Goal: Information Seeking & Learning: Check status

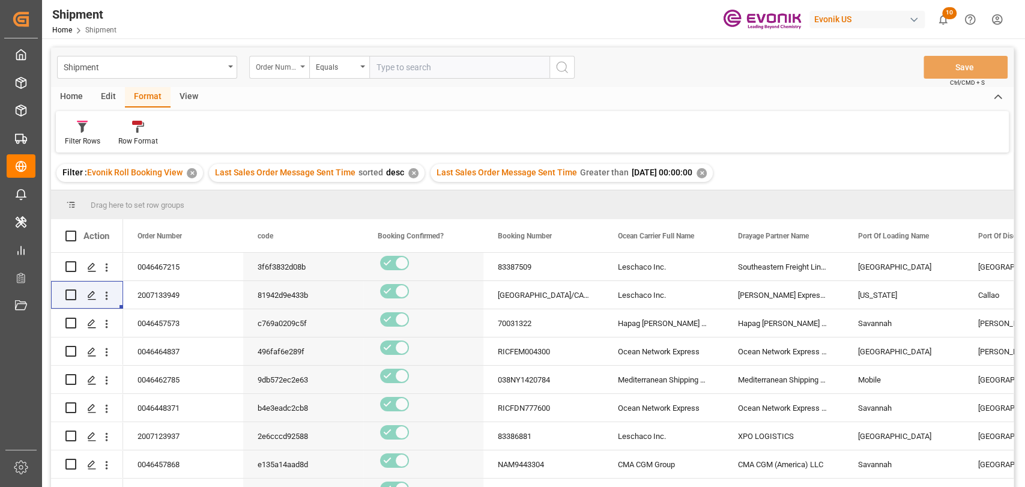
click at [302, 70] on div "Order Number" at bounding box center [279, 67] width 60 height 23
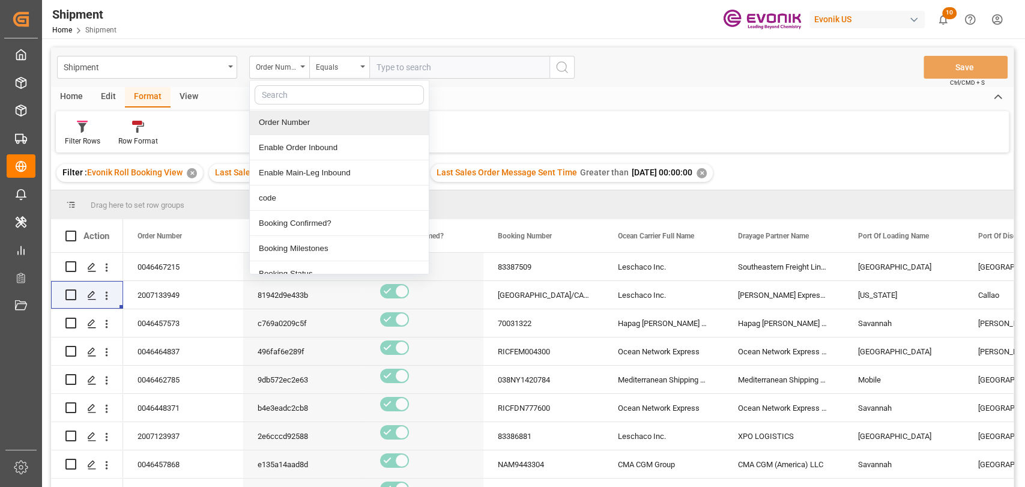
click at [288, 118] on div "Order Number" at bounding box center [339, 122] width 179 height 25
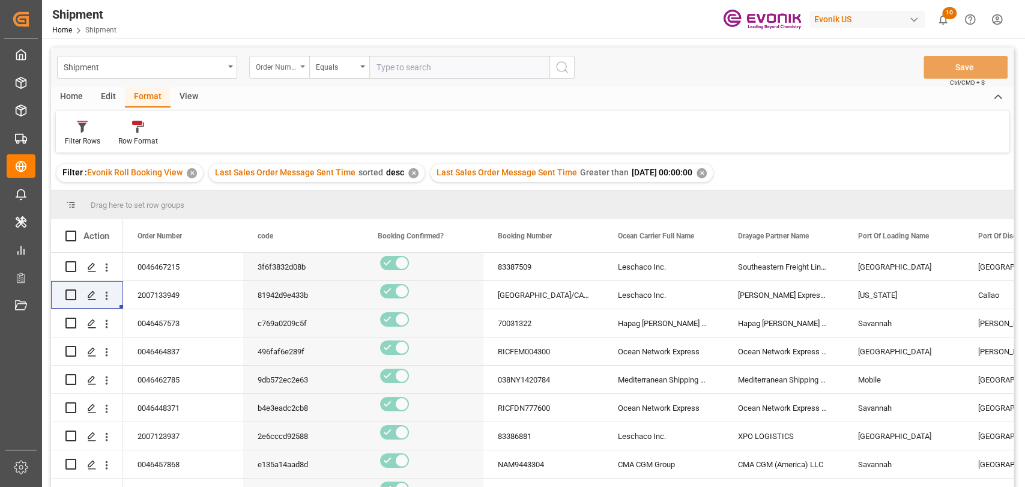
click at [284, 75] on div "Order Number" at bounding box center [279, 67] width 60 height 23
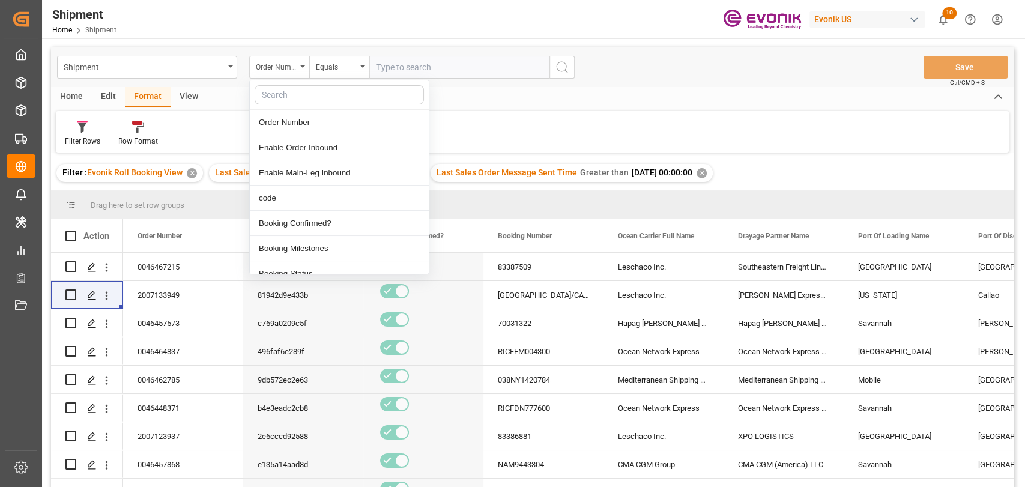
drag, startPoint x: 571, startPoint y: 75, endPoint x: 284, endPoint y: 84, distance: 287.3
click at [558, 75] on button "search button" at bounding box center [562, 67] width 25 height 23
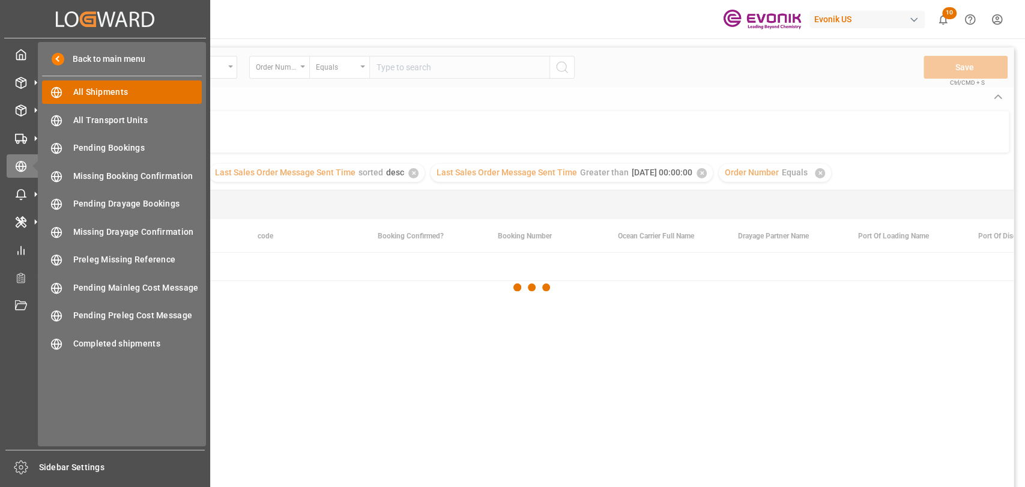
click at [84, 93] on span "All Shipments" at bounding box center [137, 92] width 129 height 13
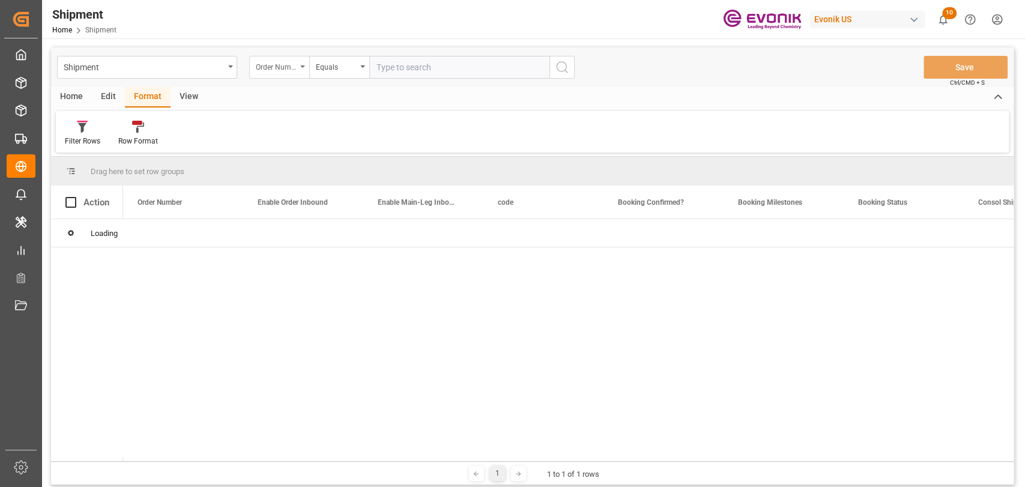
click at [298, 65] on div "Order Number" at bounding box center [279, 67] width 60 height 23
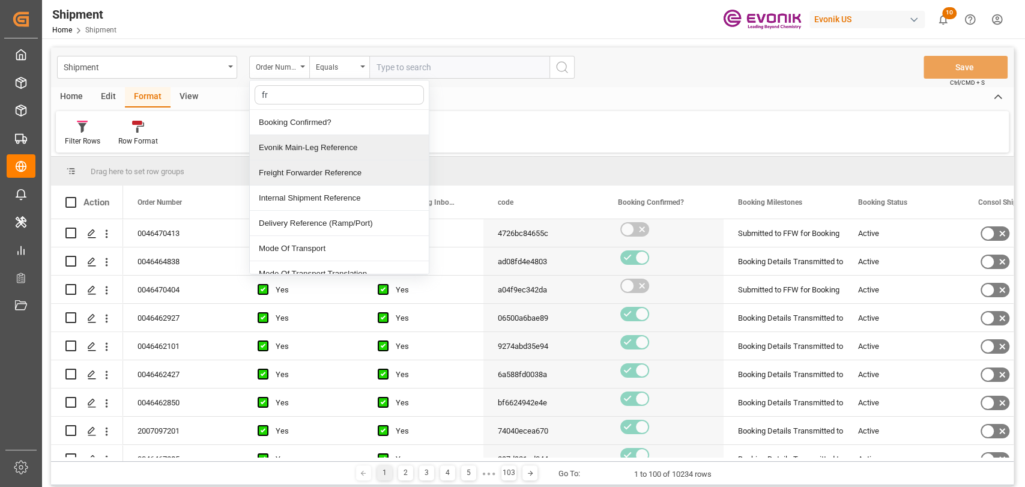
type input "fre"
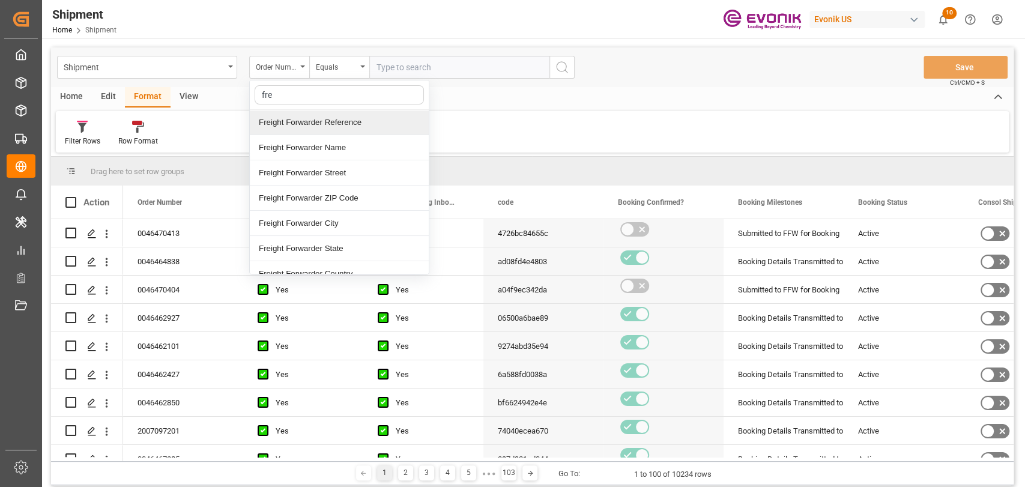
click at [330, 122] on div "Freight Forwarder Reference" at bounding box center [339, 122] width 179 height 25
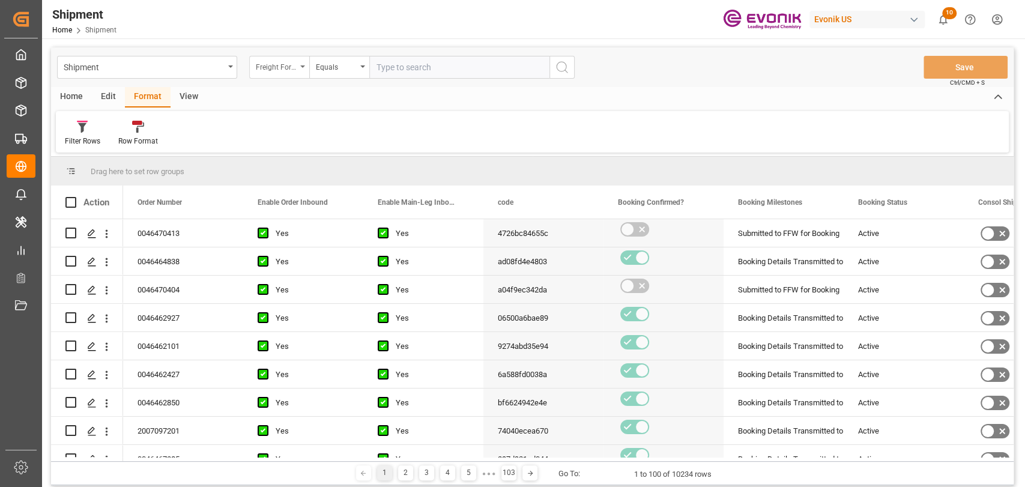
click at [293, 65] on div "Freight Forwarder Reference" at bounding box center [276, 66] width 41 height 14
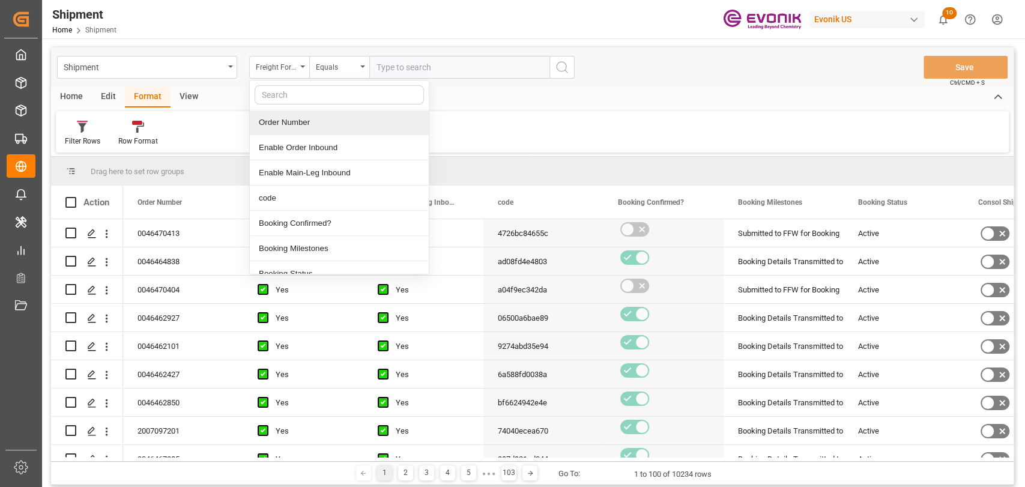
click at [318, 123] on div "Order Number" at bounding box center [339, 122] width 179 height 25
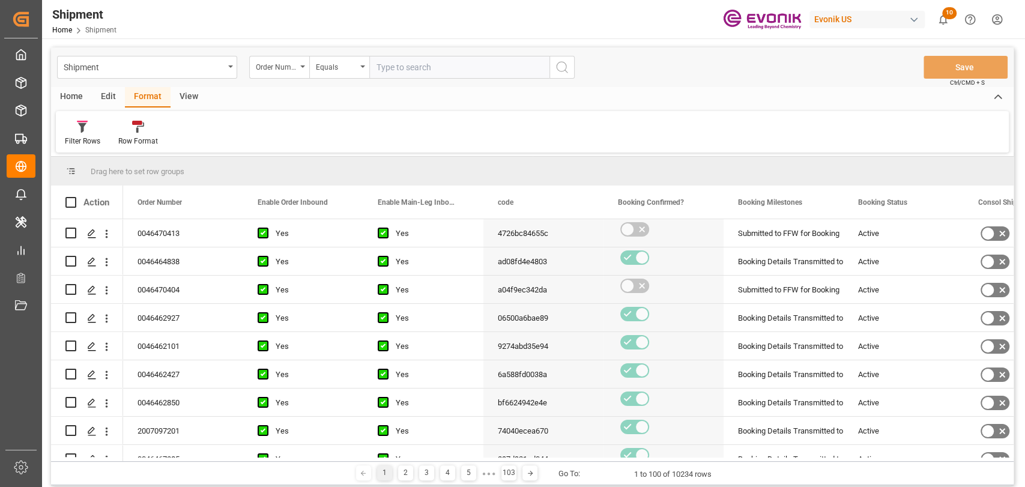
click at [472, 66] on input "text" at bounding box center [459, 67] width 180 height 23
type input "0046452618"
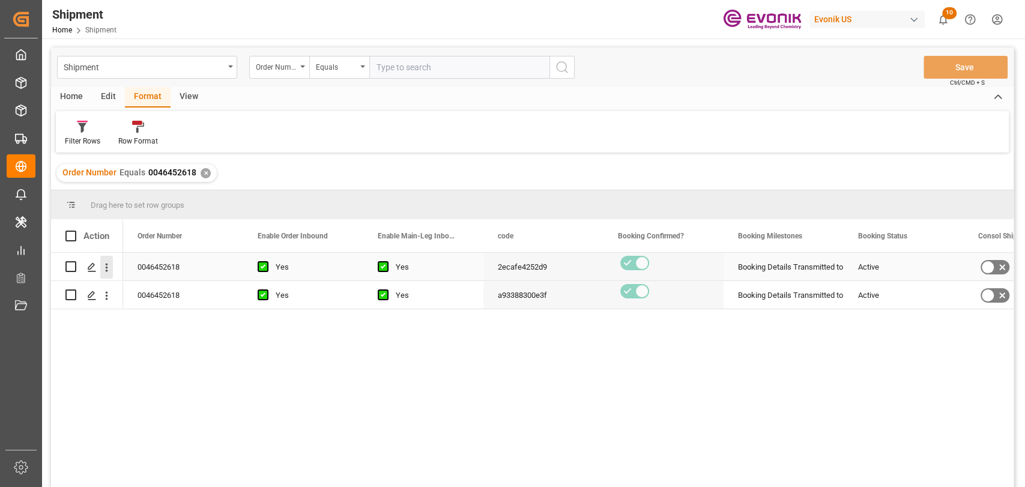
click at [106, 269] on icon "open menu" at bounding box center [106, 267] width 13 height 13
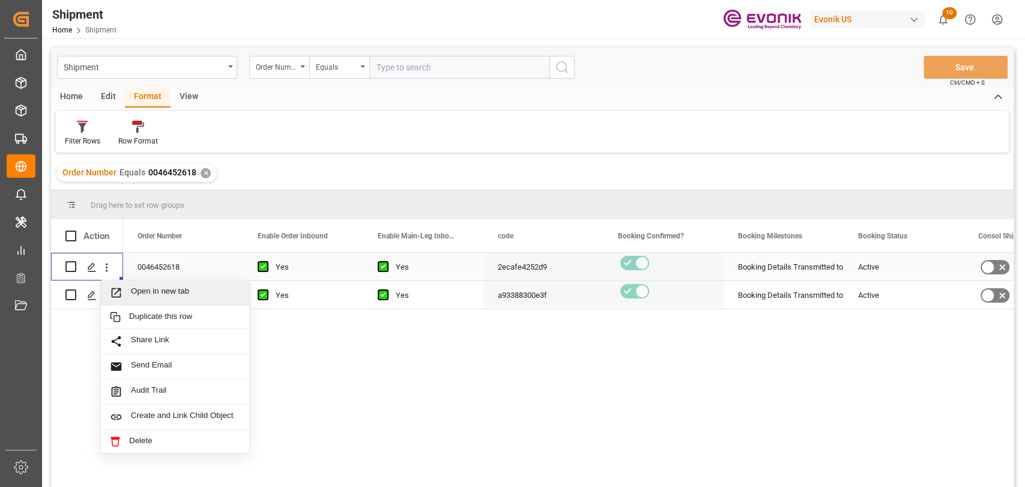
click at [130, 293] on span "Press SPACE to select this row." at bounding box center [120, 293] width 21 height 13
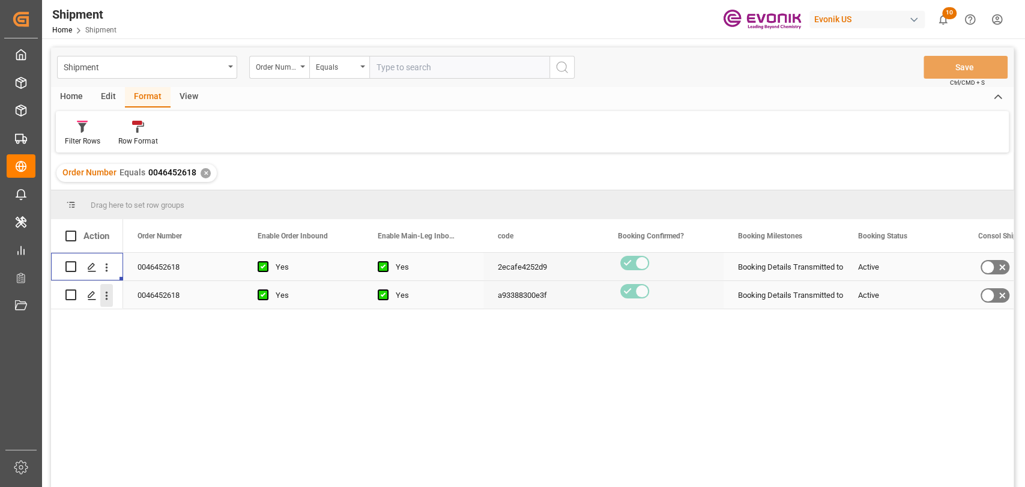
click at [111, 293] on icon "open menu" at bounding box center [106, 296] width 13 height 13
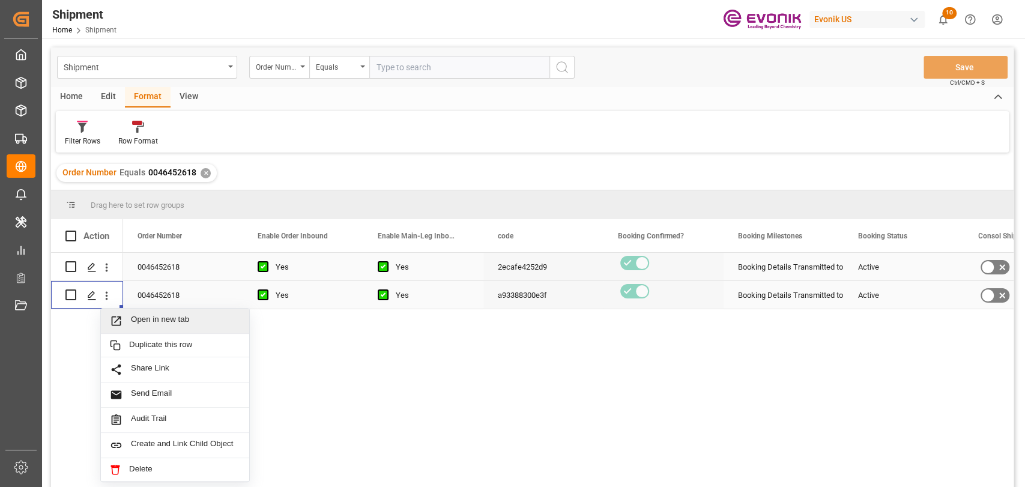
click at [127, 315] on span "Press SPACE to select this row." at bounding box center [120, 321] width 21 height 13
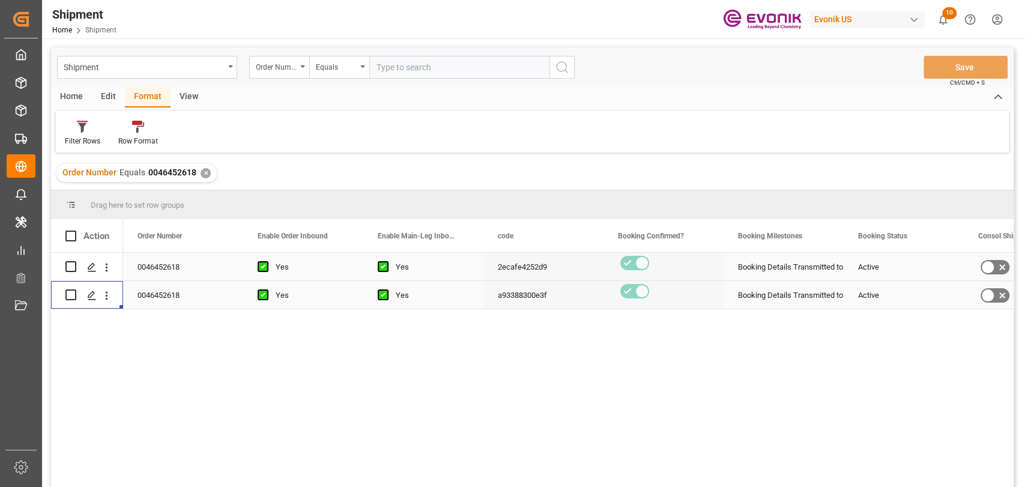
click at [204, 171] on div "✕" at bounding box center [206, 173] width 10 height 10
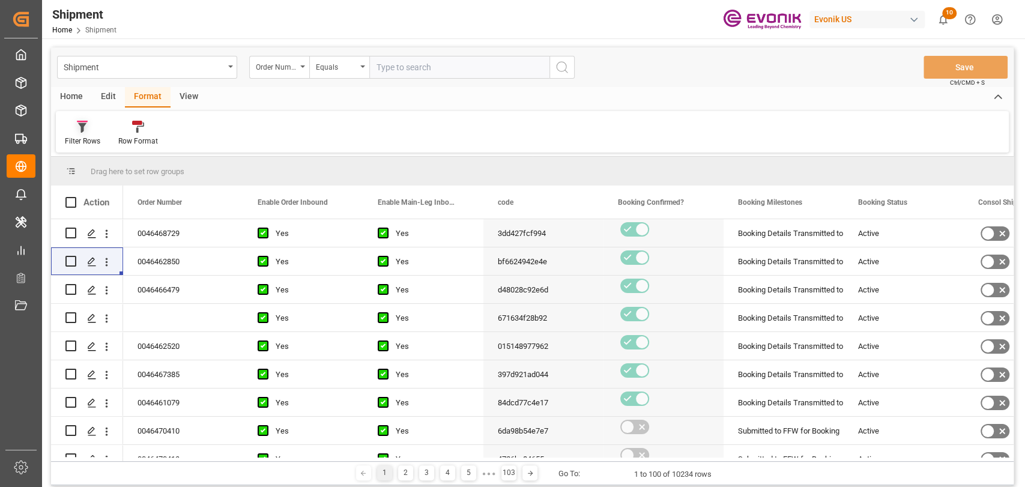
click at [72, 141] on div "Filter Rows" at bounding box center [82, 141] width 35 height 11
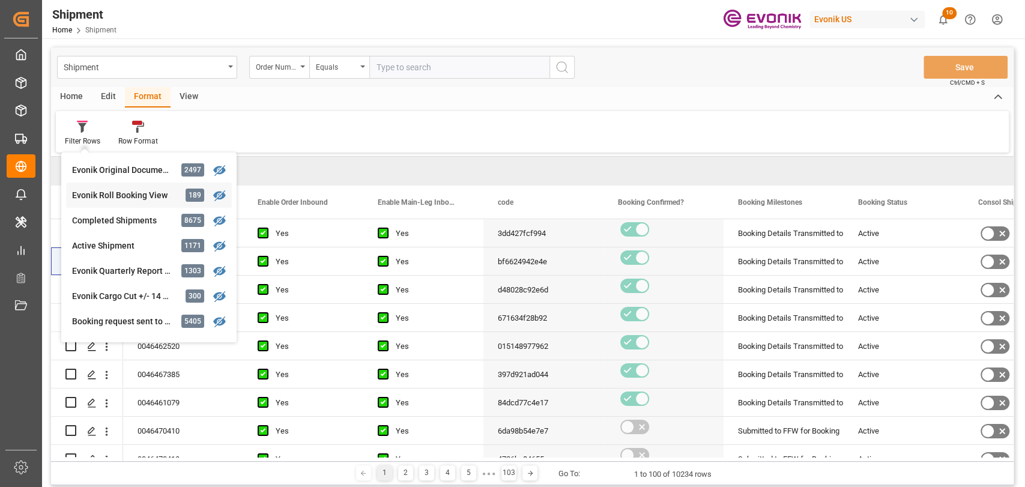
click at [105, 202] on div "Shipment Order Number Equals Save Ctrl/CMD + S Home Edit Format View Filter Row…" at bounding box center [532, 266] width 963 height 438
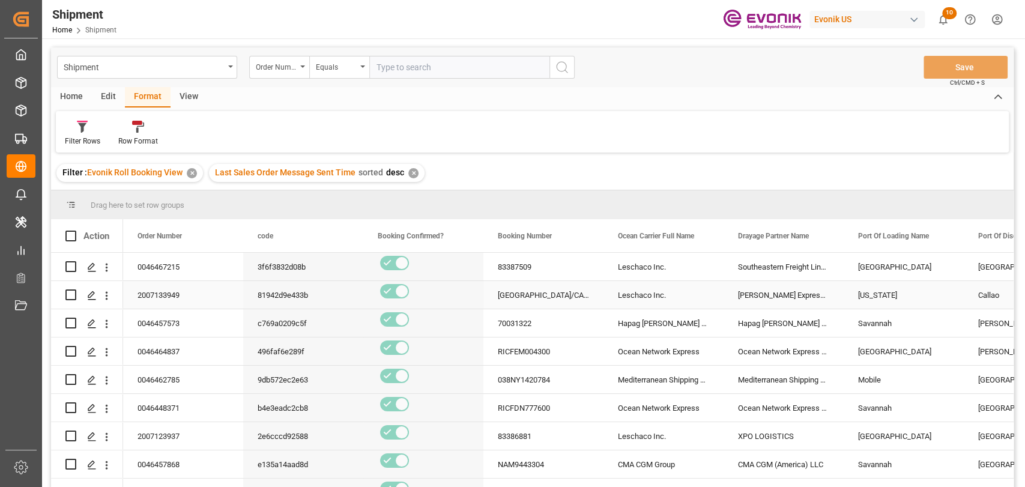
click at [530, 308] on div "NYC/CAL/1121850" at bounding box center [544, 295] width 120 height 28
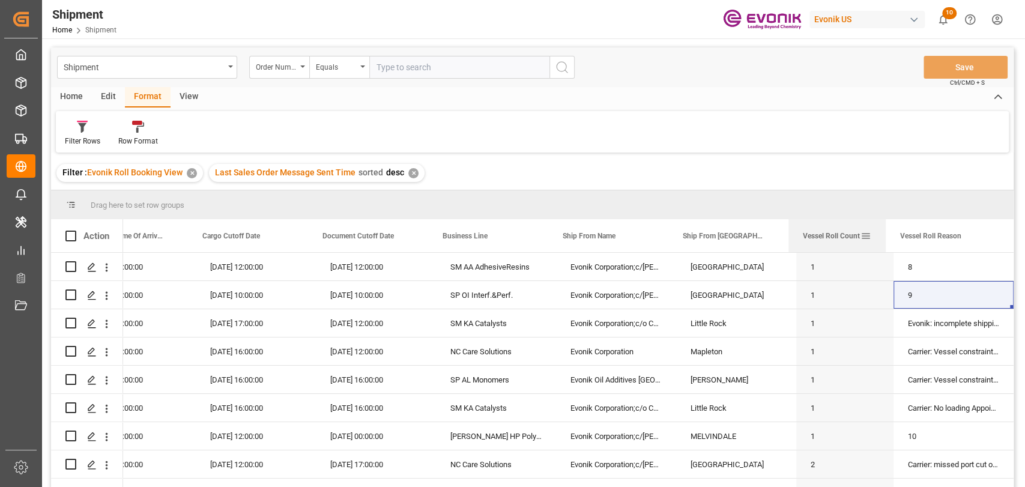
scroll to position [0, 1253]
drag, startPoint x: 889, startPoint y: 233, endPoint x: 866, endPoint y: 232, distance: 22.8
click at [866, 232] on div "Vessel Roll Count" at bounding box center [837, 235] width 97 height 33
click at [949, 351] on div "Carrier: Vessel constraints (e.g., space limitations, schedule changes)" at bounding box center [954, 352] width 120 height 28
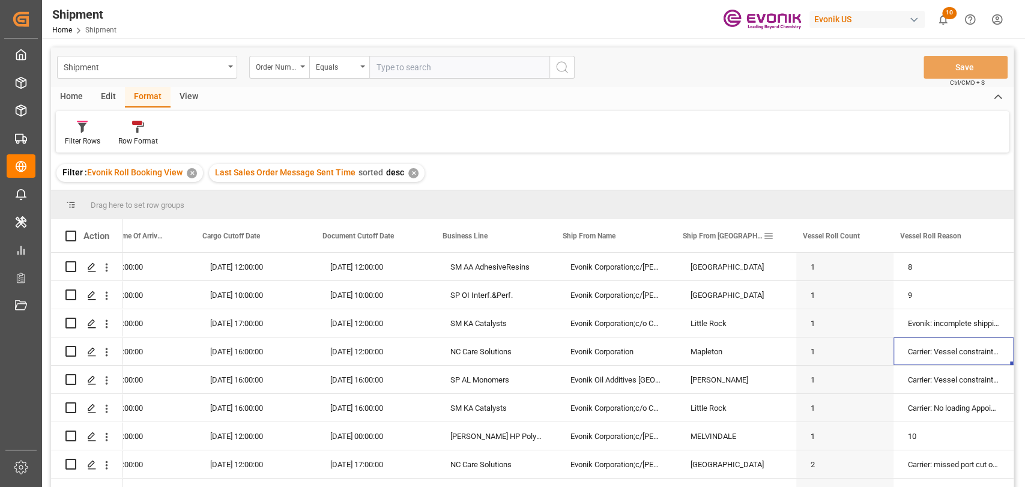
click at [774, 234] on span at bounding box center [769, 236] width 11 height 11
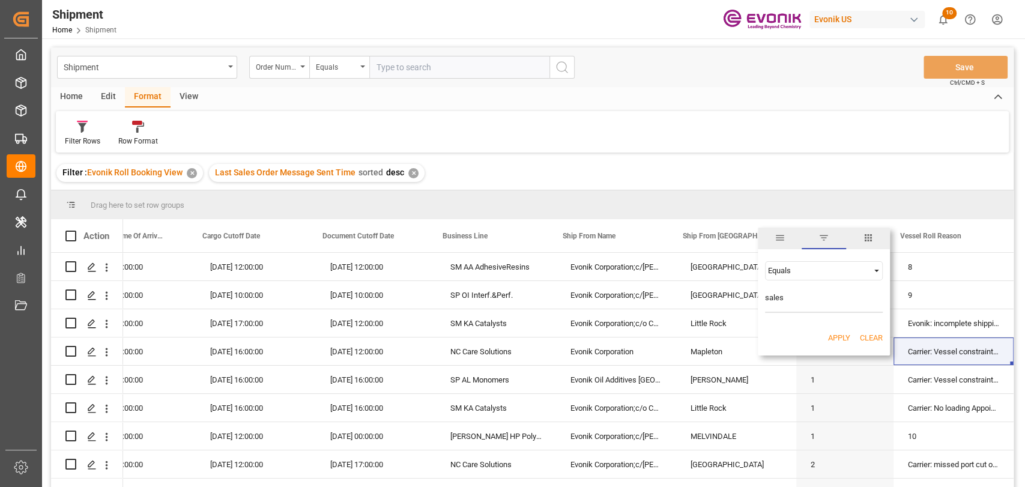
type input "sales"
click at [867, 235] on span "columns" at bounding box center [868, 237] width 11 height 11
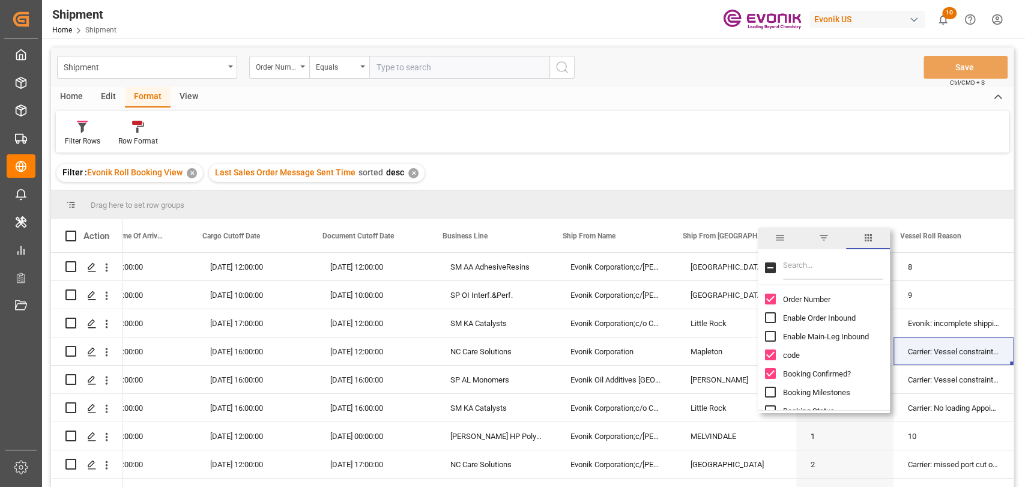
click at [817, 276] on input "Filter Columns Input" at bounding box center [833, 268] width 100 height 24
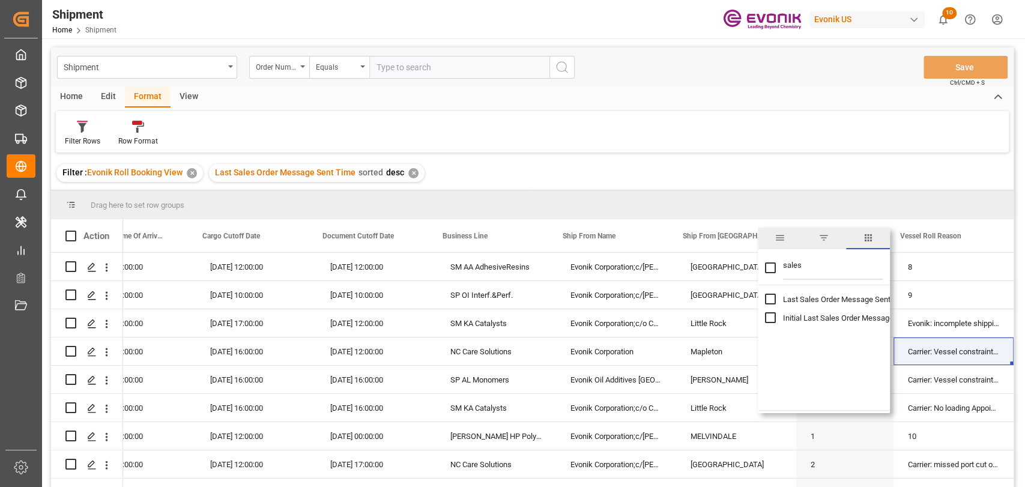
type input "sales"
click at [769, 300] on input "Last Sales Order Message Sent Time column toggle visibility (hidden)" at bounding box center [770, 299] width 11 height 11
checkbox input "true"
checkbox input "false"
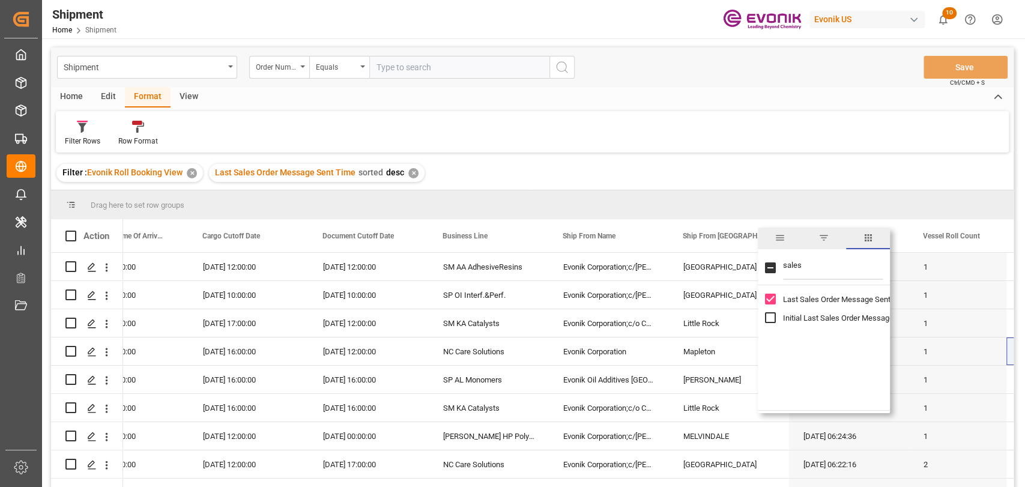
drag, startPoint x: 866, startPoint y: 136, endPoint x: 873, endPoint y: 143, distance: 10.2
click at [870, 139] on div "Filter Rows Row Format" at bounding box center [532, 131] width 953 height 41
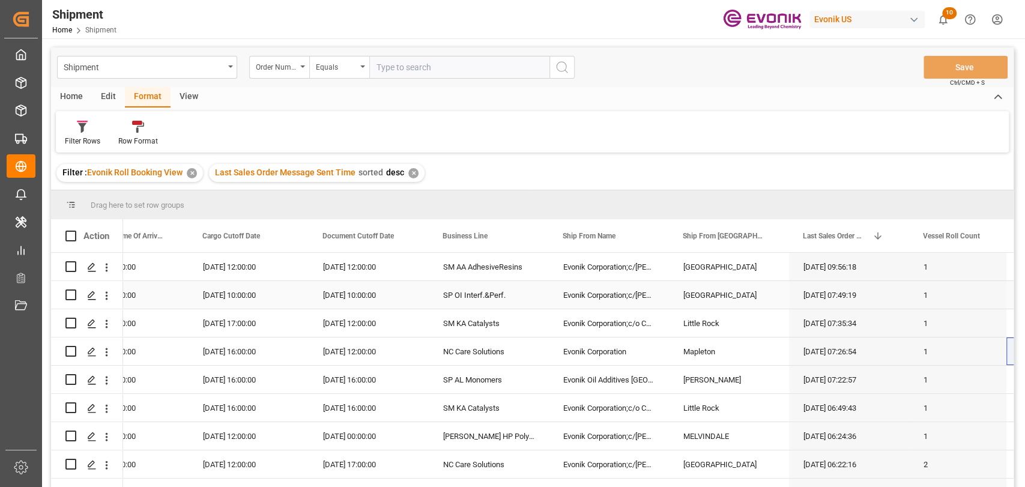
click at [851, 309] on div "27-08-2025 07:35:34" at bounding box center [849, 323] width 120 height 28
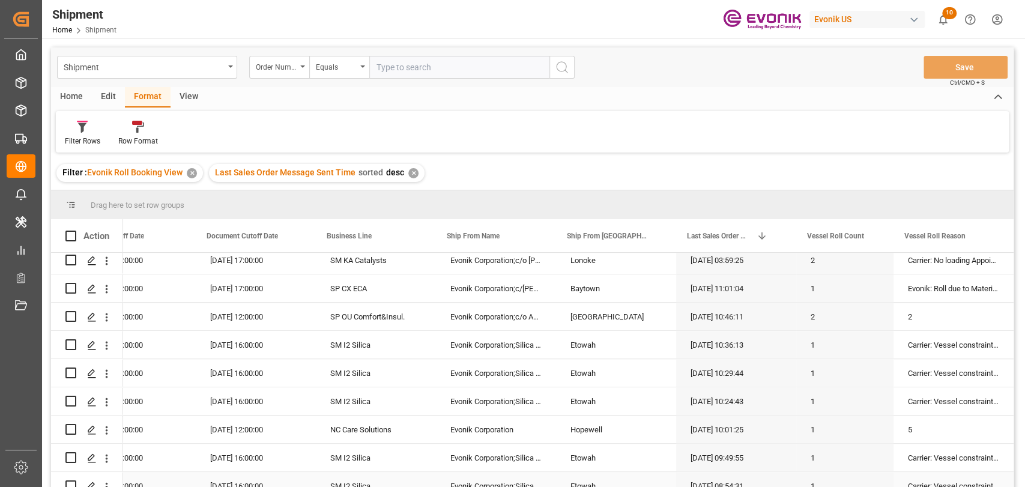
scroll to position [801, 0]
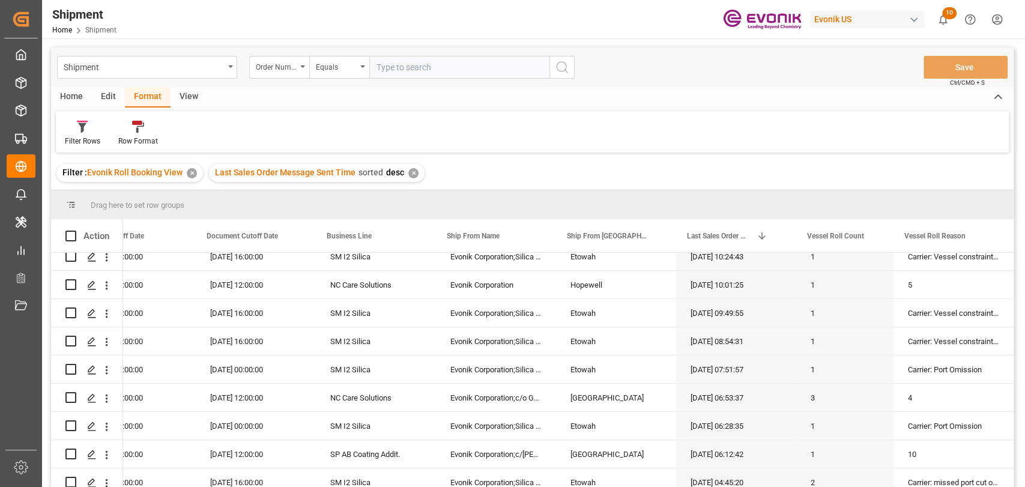
drag, startPoint x: 689, startPoint y: 87, endPoint x: 708, endPoint y: 180, distance: 95.1
click at [689, 87] on div "Home Edit Format View" at bounding box center [532, 97] width 963 height 20
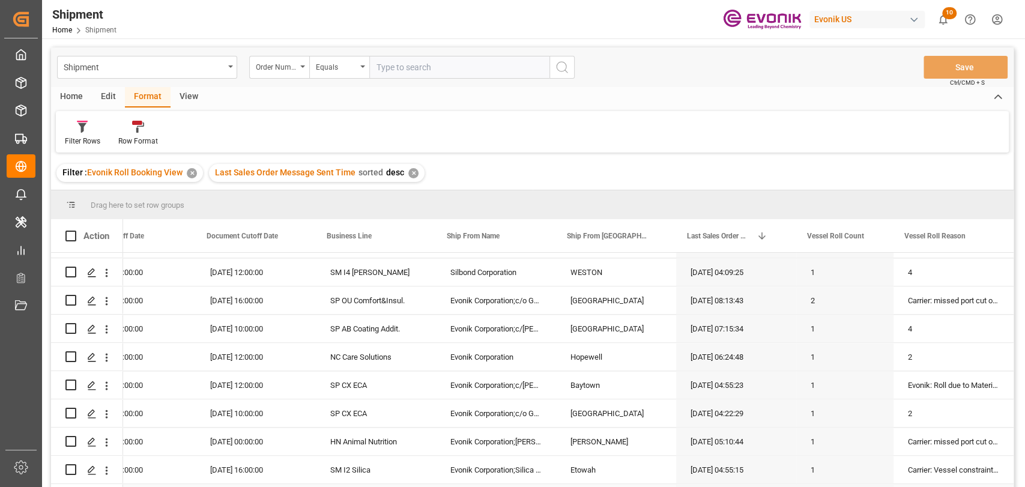
scroll to position [934, 0]
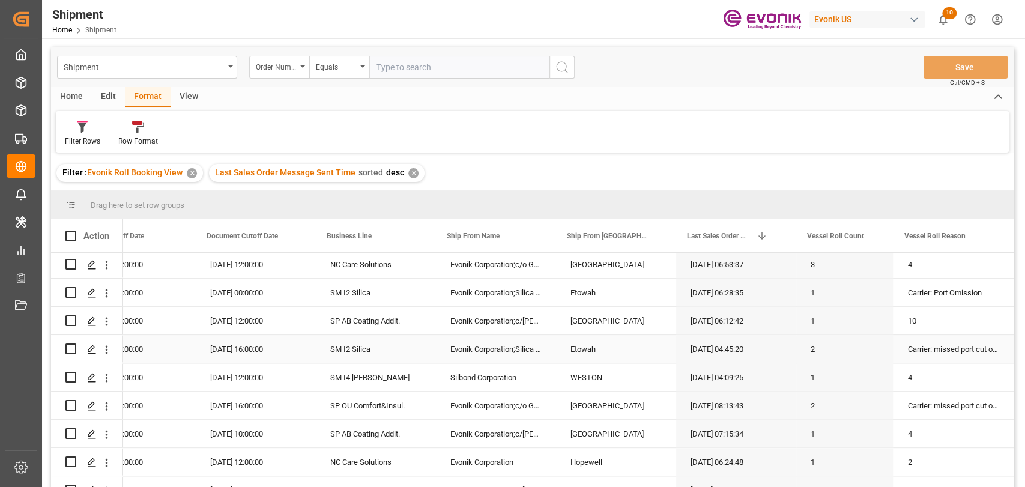
click at [933, 345] on div "Carrier: missed port cut off due to trucking/rail delay" at bounding box center [954, 349] width 120 height 28
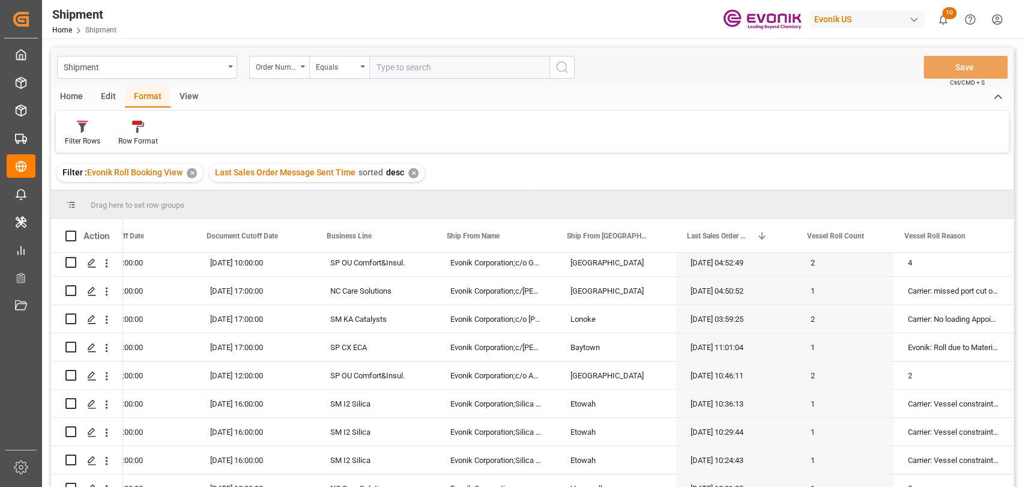
scroll to position [1068, 0]
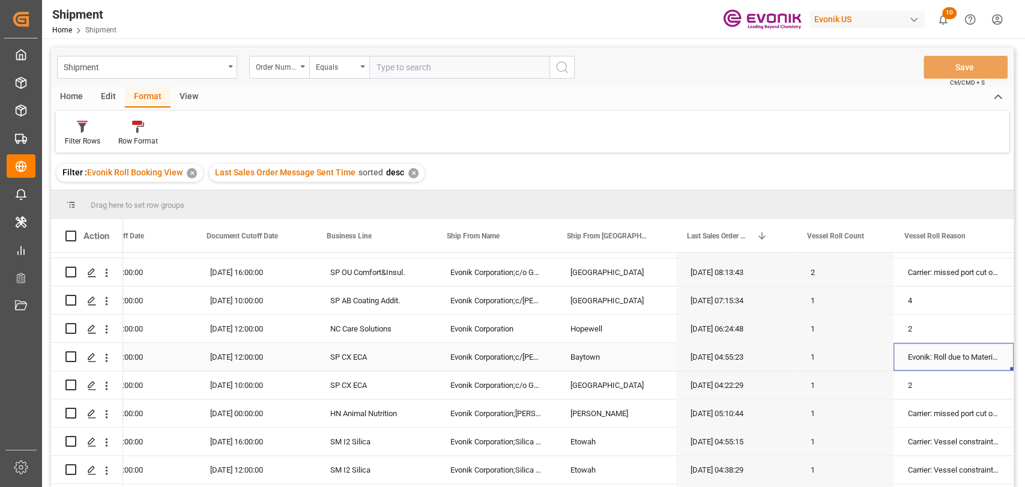
click at [946, 352] on div "Evonik: Roll due to Material Availability" at bounding box center [954, 357] width 120 height 28
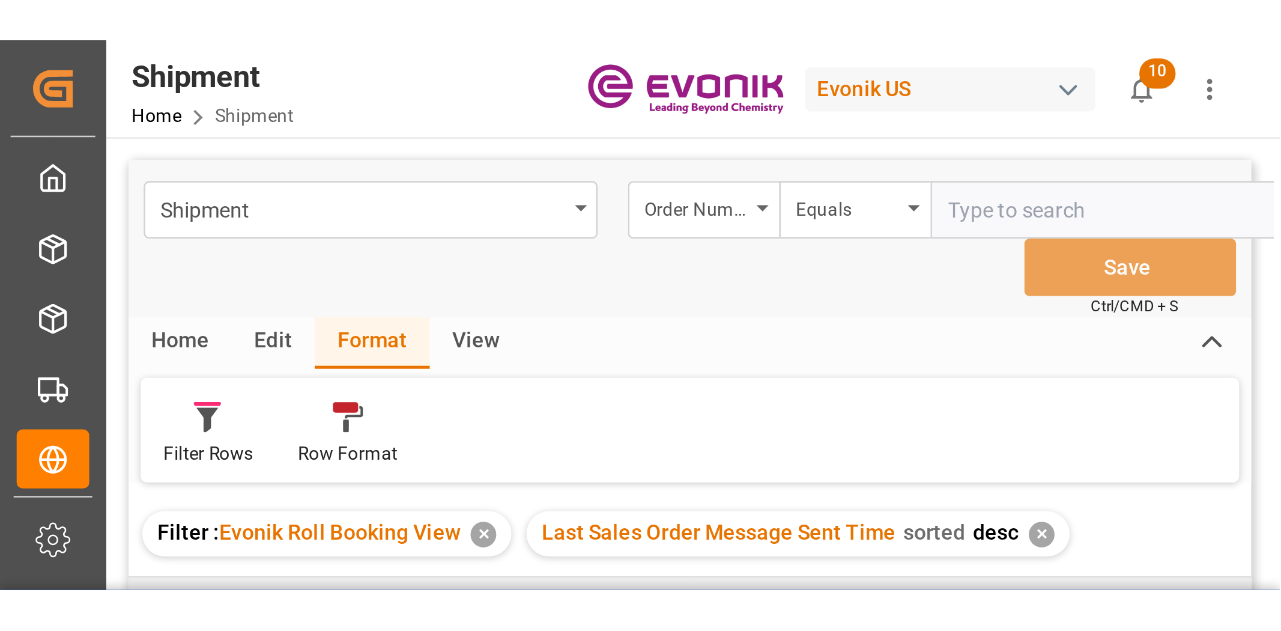
scroll to position [0, 1117]
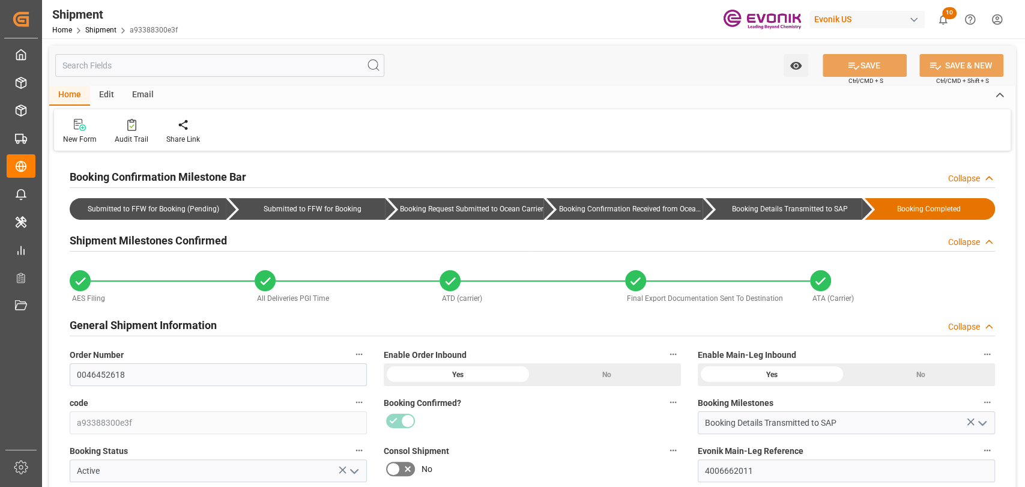
type input "[DATE] 00:00"
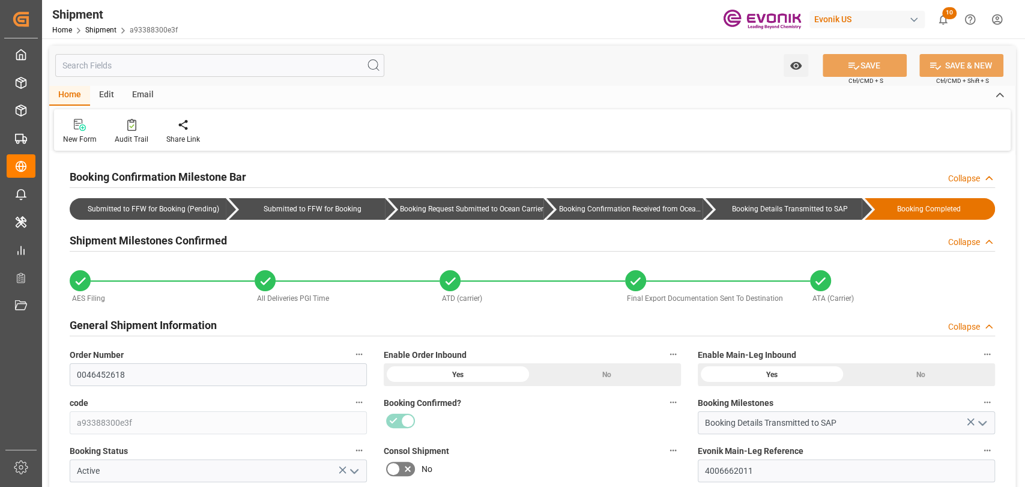
type input "[DATE] 00:00"
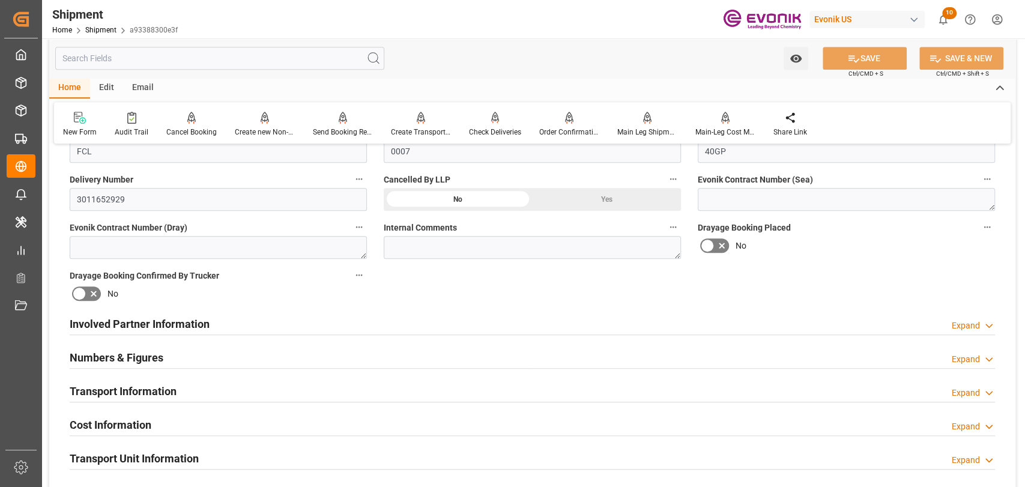
scroll to position [533, 0]
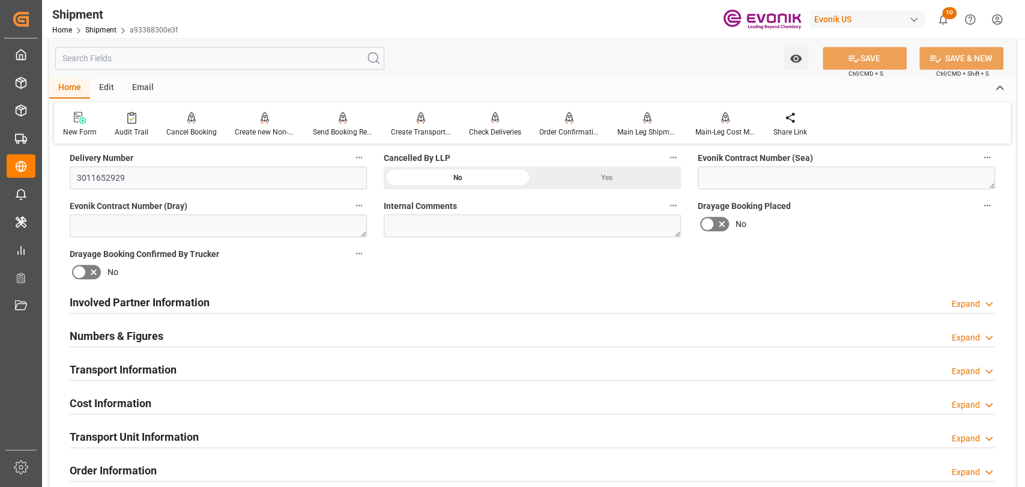
click at [158, 362] on h2 "Transport Information" at bounding box center [123, 370] width 107 height 16
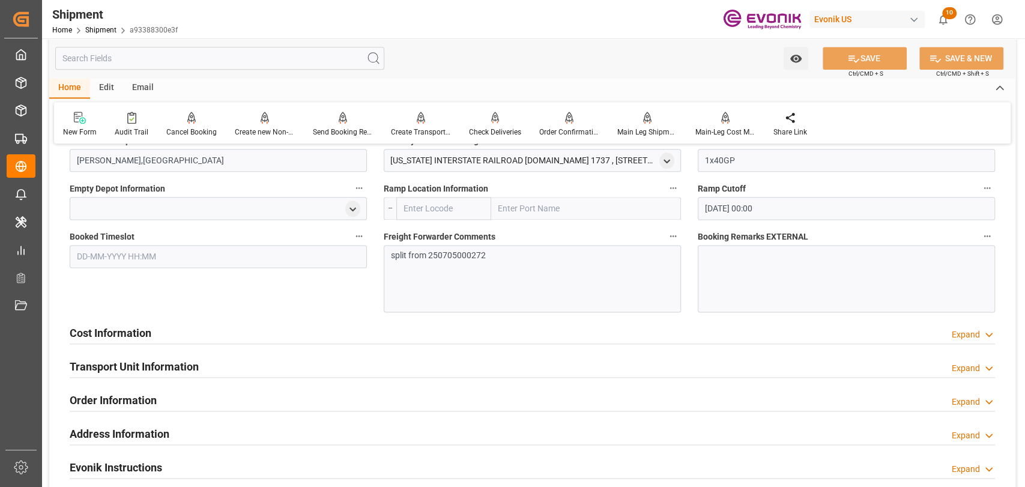
scroll to position [1068, 0]
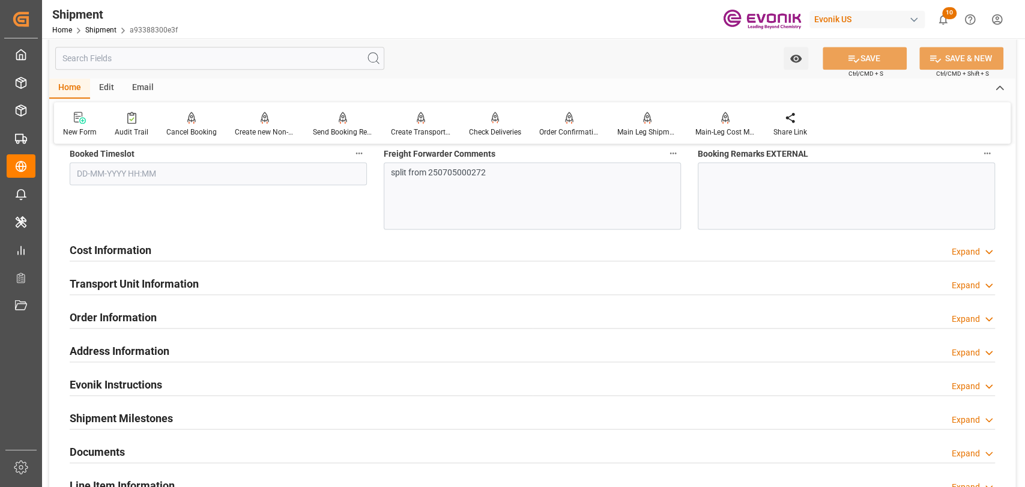
click at [145, 248] on h2 "Cost Information" at bounding box center [111, 250] width 82 height 16
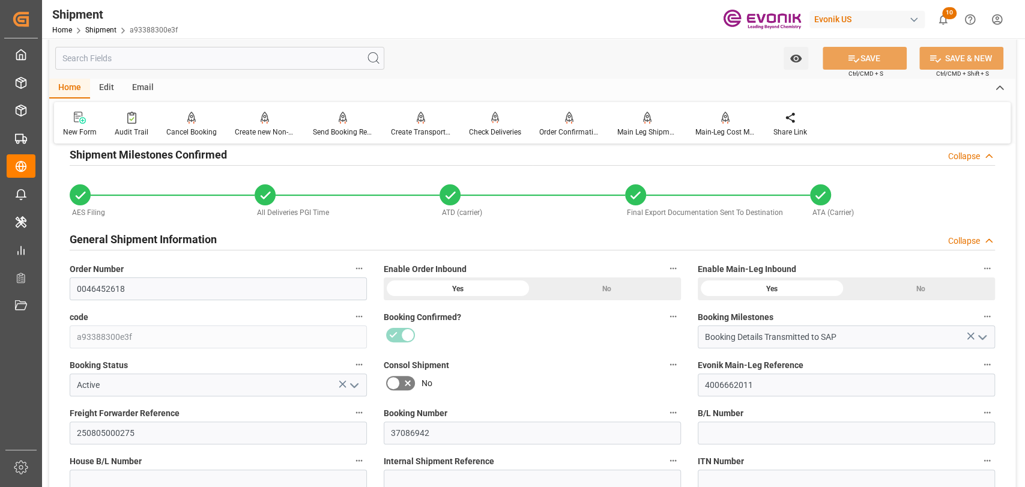
scroll to position [0, 0]
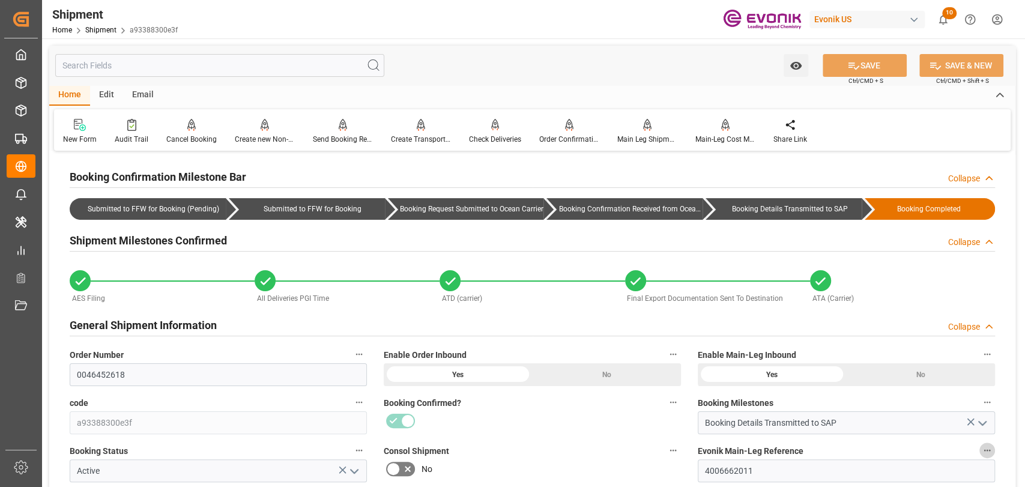
click at [985, 452] on icon "button" at bounding box center [988, 451] width 10 height 10
click at [985, 452] on li "Audits" at bounding box center [985, 450] width 61 height 20
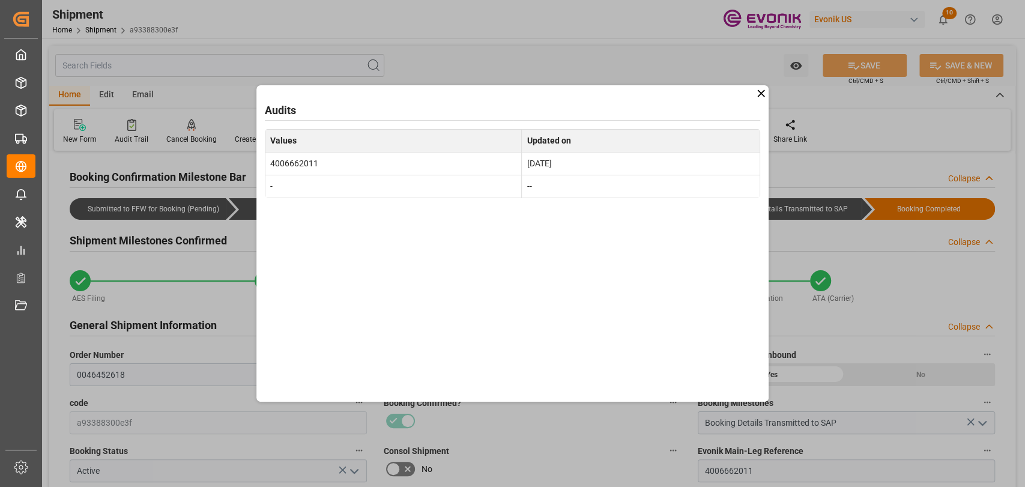
click at [764, 91] on icon at bounding box center [761, 93] width 7 height 7
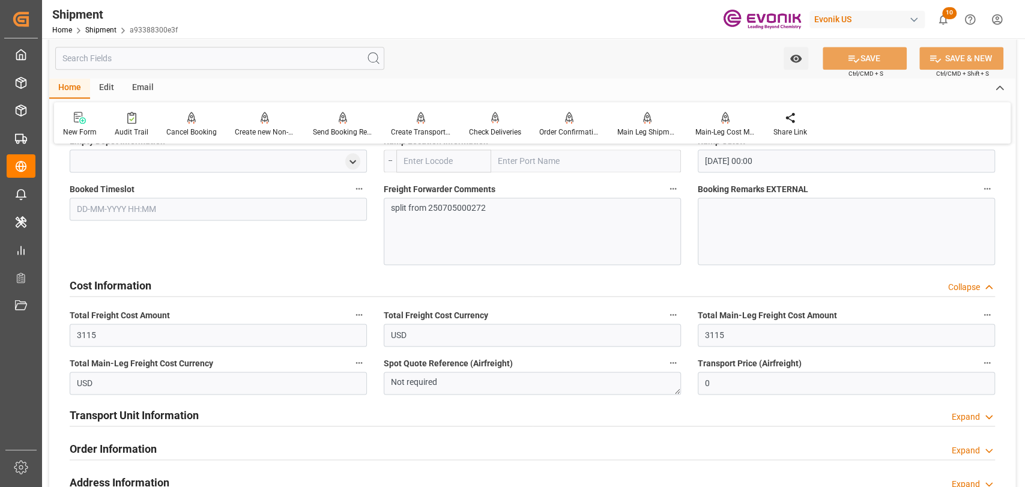
scroll to position [1068, 0]
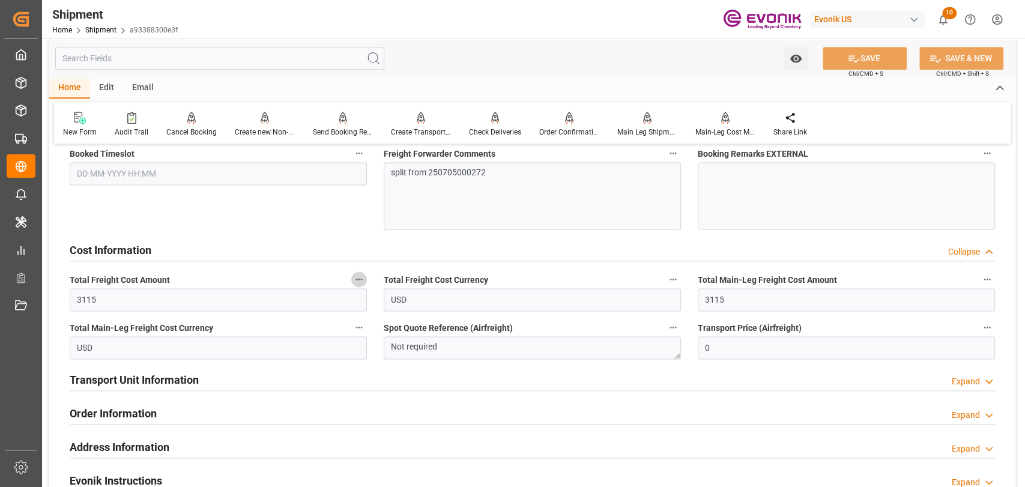
click at [358, 282] on button "Total Freight Cost Amount" at bounding box center [359, 280] width 16 height 16
click at [361, 280] on icon at bounding box center [367, 278] width 13 height 13
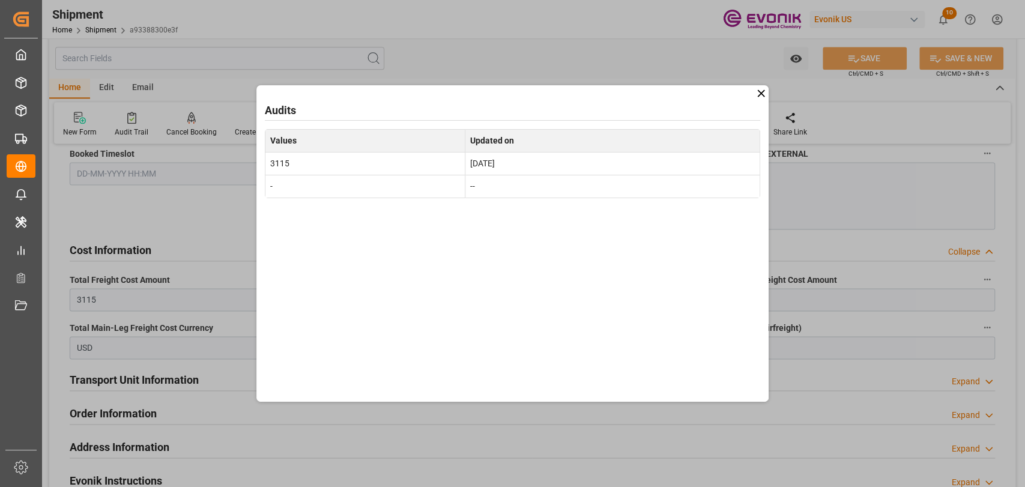
click at [759, 94] on icon at bounding box center [761, 93] width 13 height 13
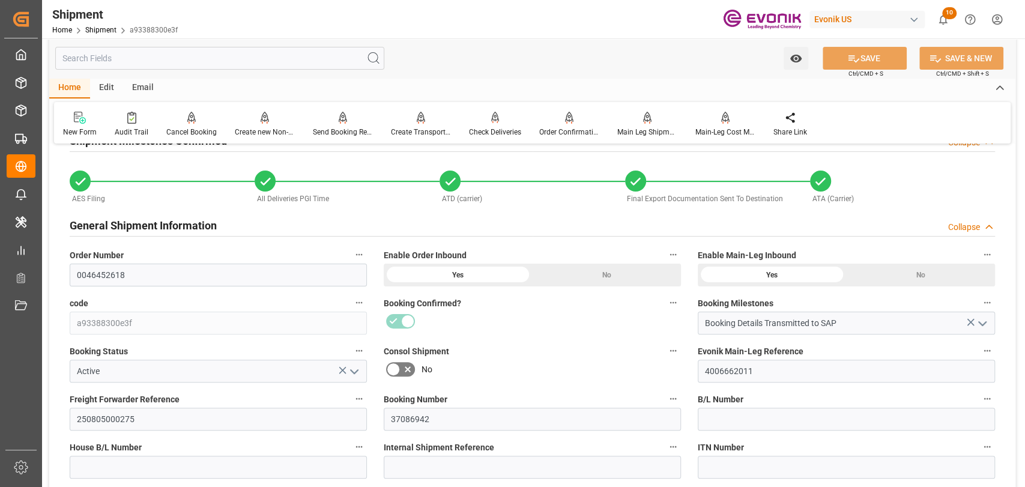
scroll to position [133, 0]
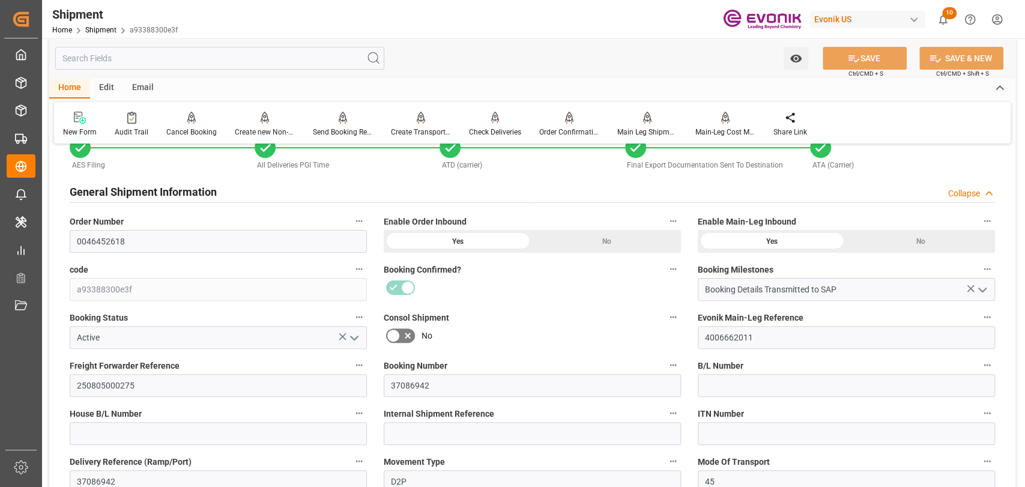
click at [213, 55] on input "text" at bounding box center [219, 58] width 329 height 23
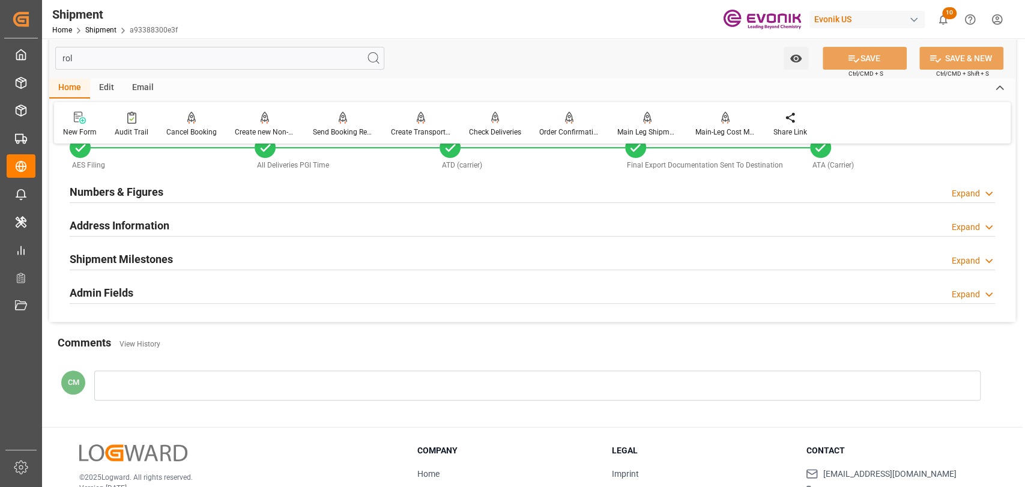
scroll to position [0, 0]
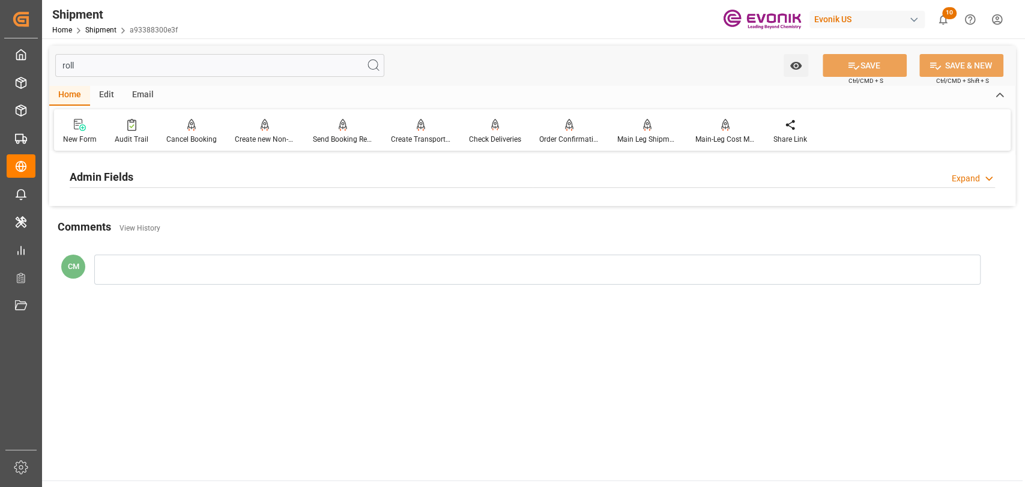
type input "roll"
click at [157, 178] on div "Admin Fields Expand" at bounding box center [533, 176] width 926 height 23
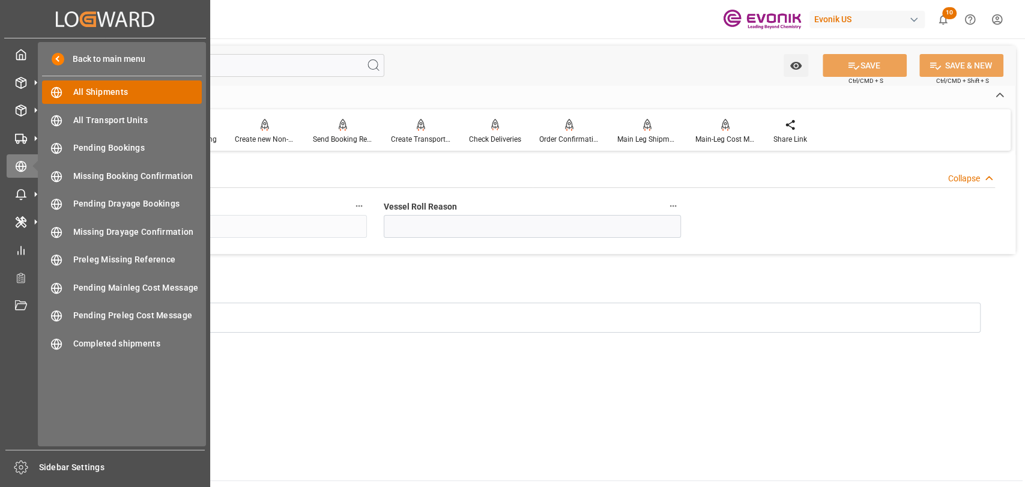
click at [105, 93] on span "All Shipments" at bounding box center [137, 92] width 129 height 13
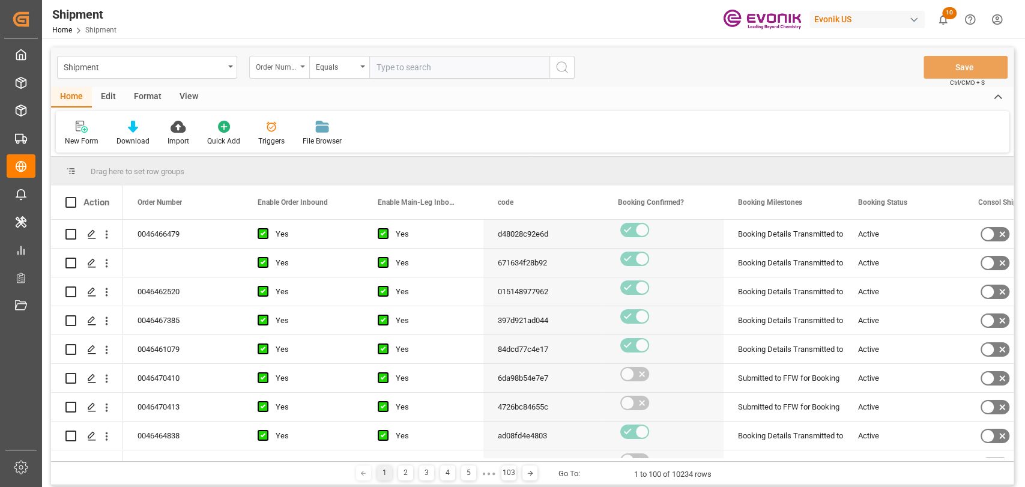
click at [283, 67] on div "Order Number" at bounding box center [276, 66] width 41 height 14
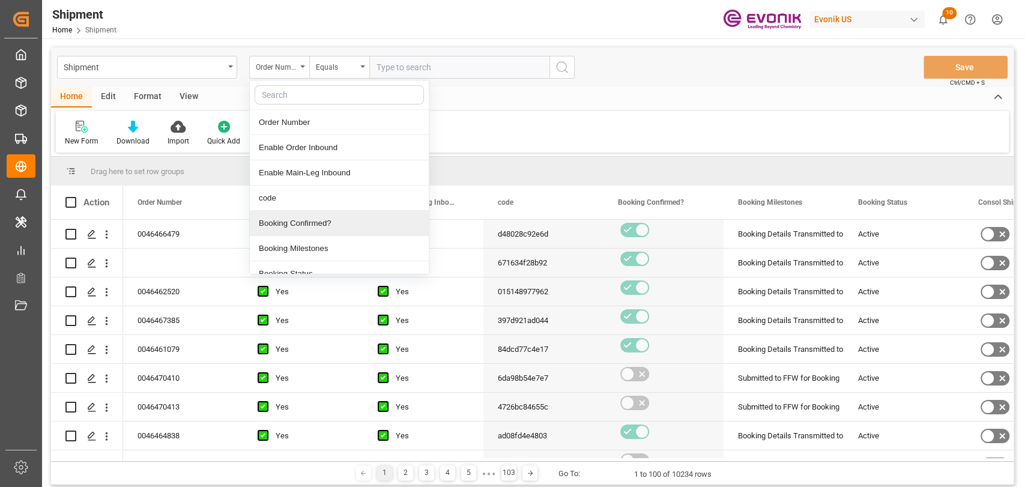
scroll to position [133, 0]
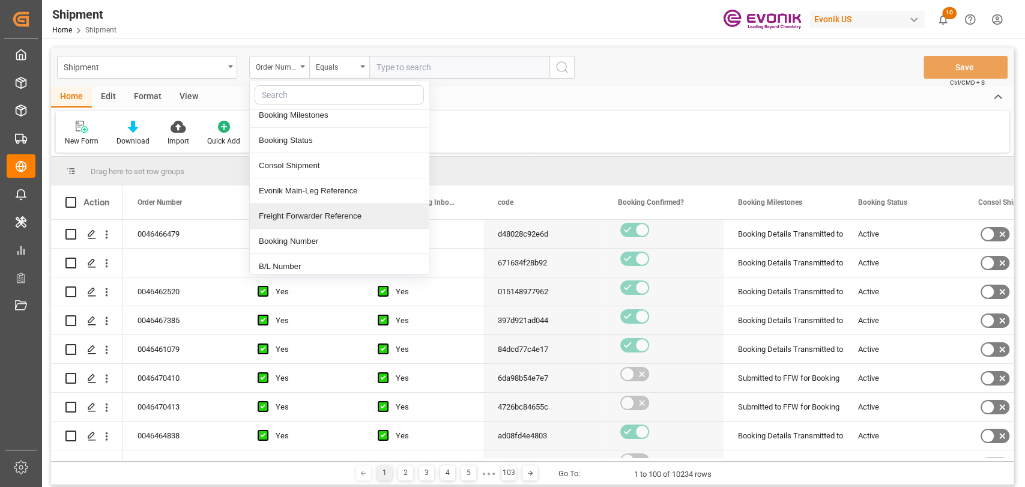
drag, startPoint x: 290, startPoint y: 217, endPoint x: 450, endPoint y: 55, distance: 227.7
click at [290, 217] on div "Freight Forwarder Reference" at bounding box center [339, 216] width 179 height 25
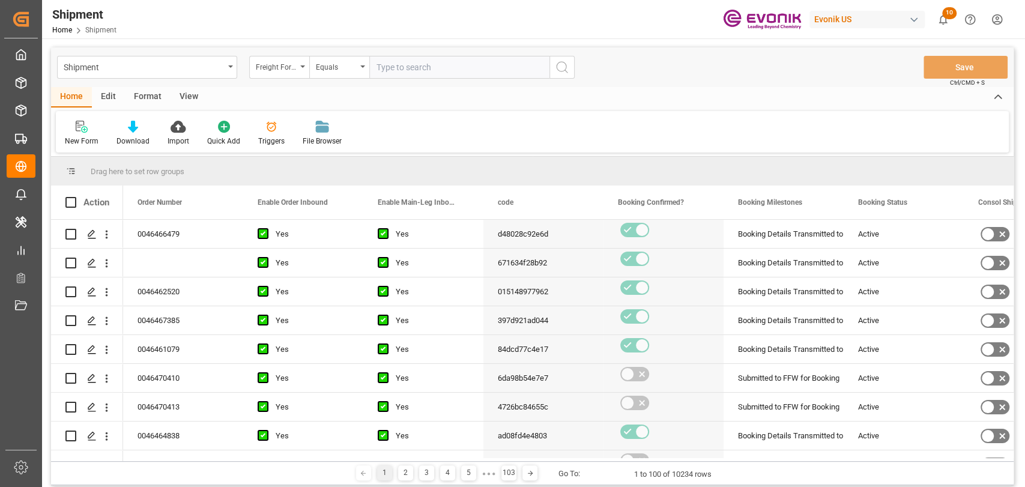
click at [445, 61] on input "text" at bounding box center [459, 67] width 180 height 23
paste input "250805000233"
type input "250805000233"
click at [564, 68] on icon "search button" at bounding box center [562, 67] width 14 height 14
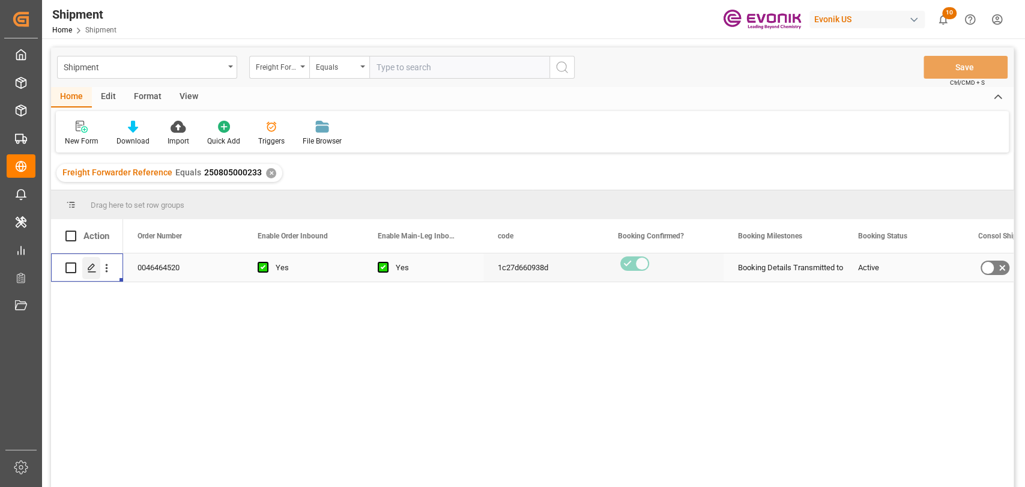
click at [94, 267] on icon "Press SPACE to select this row." at bounding box center [92, 268] width 10 height 10
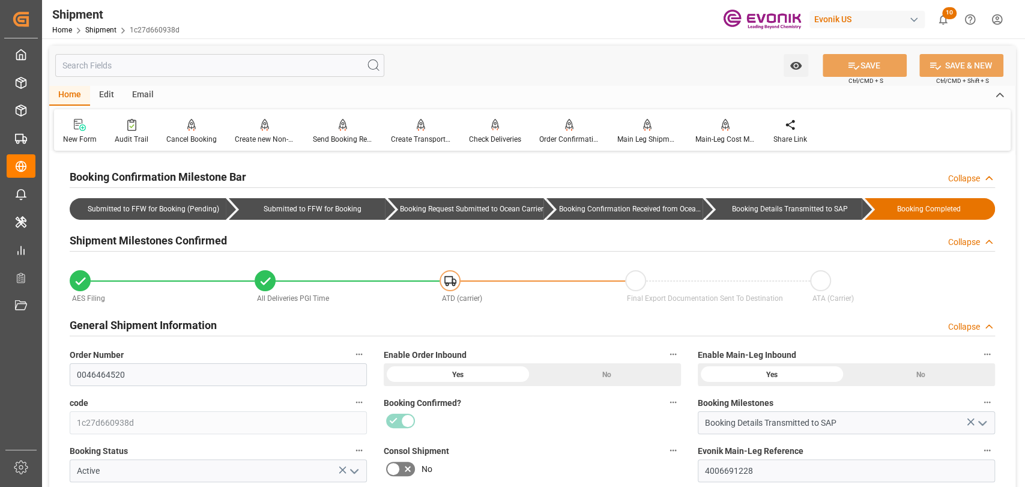
click at [147, 70] on input "text" at bounding box center [219, 65] width 329 height 23
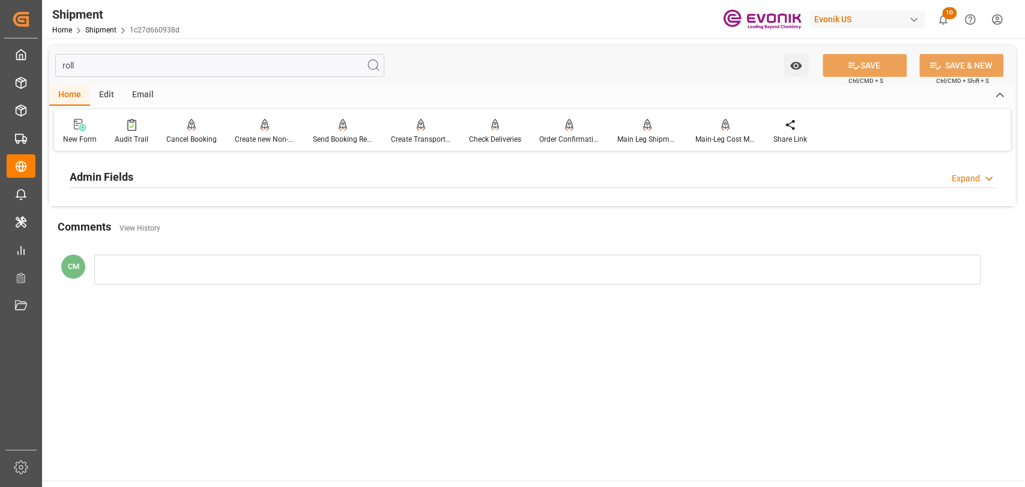
click at [111, 172] on h2 "Admin Fields" at bounding box center [102, 177] width 64 height 16
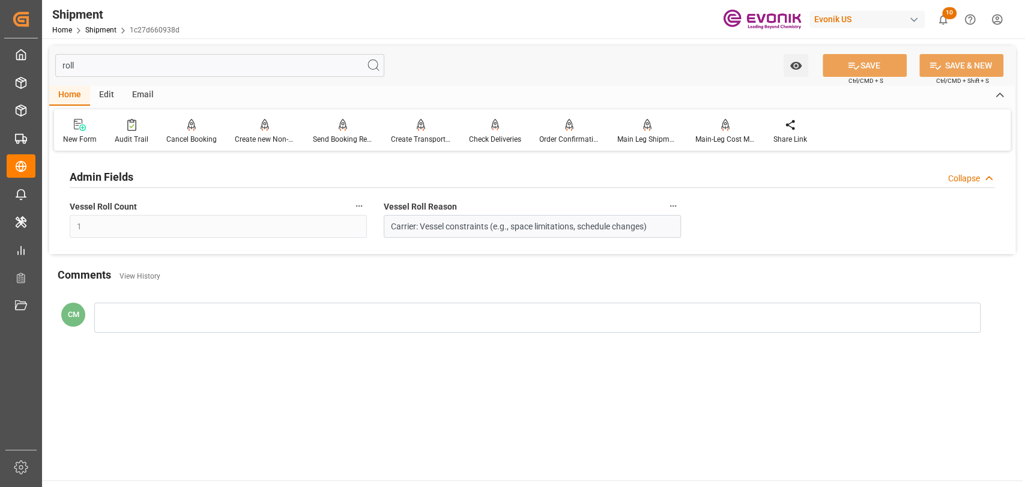
click at [356, 204] on icon "button" at bounding box center [359, 206] width 10 height 10
click at [379, 358] on div at bounding box center [512, 243] width 1025 height 487
click at [671, 209] on icon "button" at bounding box center [674, 206] width 10 height 10
click at [685, 210] on icon at bounding box center [681, 206] width 13 height 13
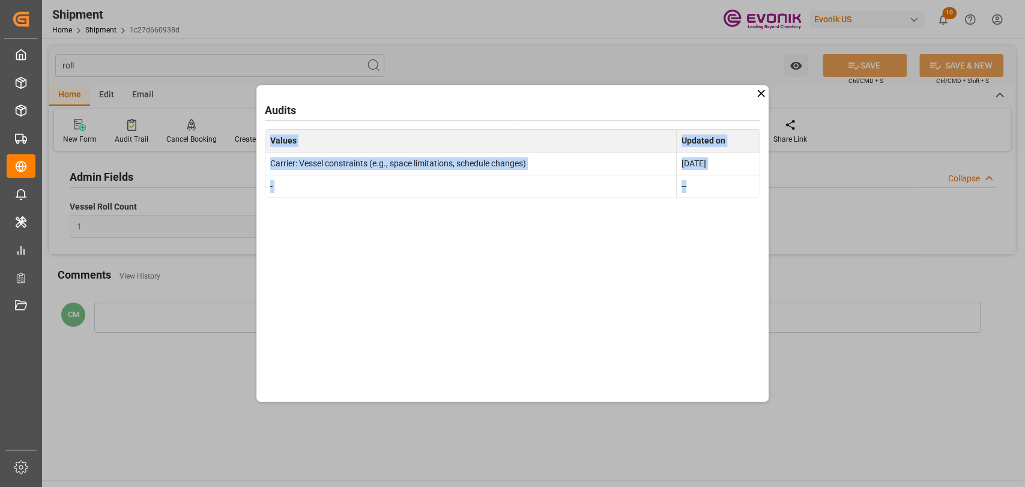
drag, startPoint x: 735, startPoint y: 180, endPoint x: 264, endPoint y: 144, distance: 473.0
click at [264, 144] on div "Audits Values Updated on Carrier: Vessel constraints (e.g., space limitations, …" at bounding box center [513, 243] width 513 height 317
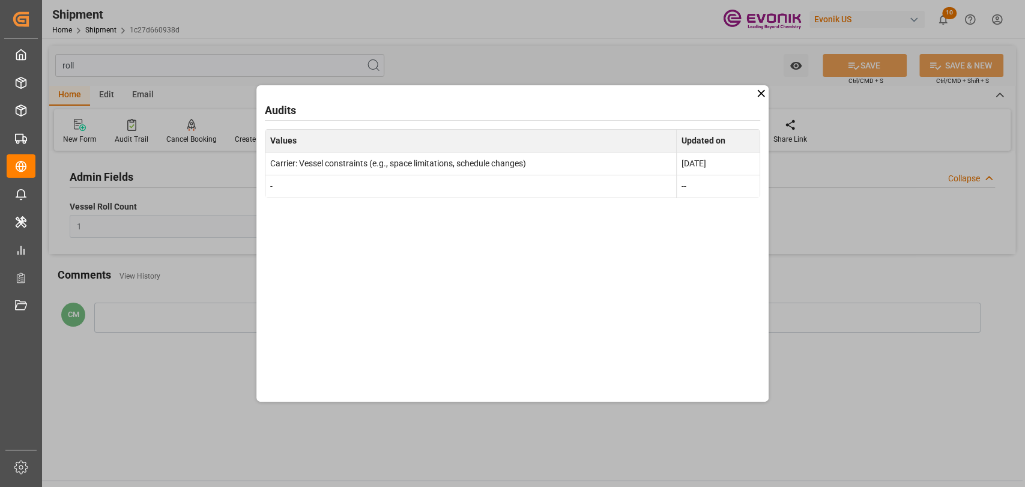
click at [308, 235] on div "Audits Values Updated on Carrier: Vessel constraints (e.g., space limitations, …" at bounding box center [513, 243] width 513 height 317
drag, startPoint x: 759, startPoint y: 94, endPoint x: 541, endPoint y: 91, distance: 218.7
click at [757, 94] on icon at bounding box center [761, 93] width 13 height 13
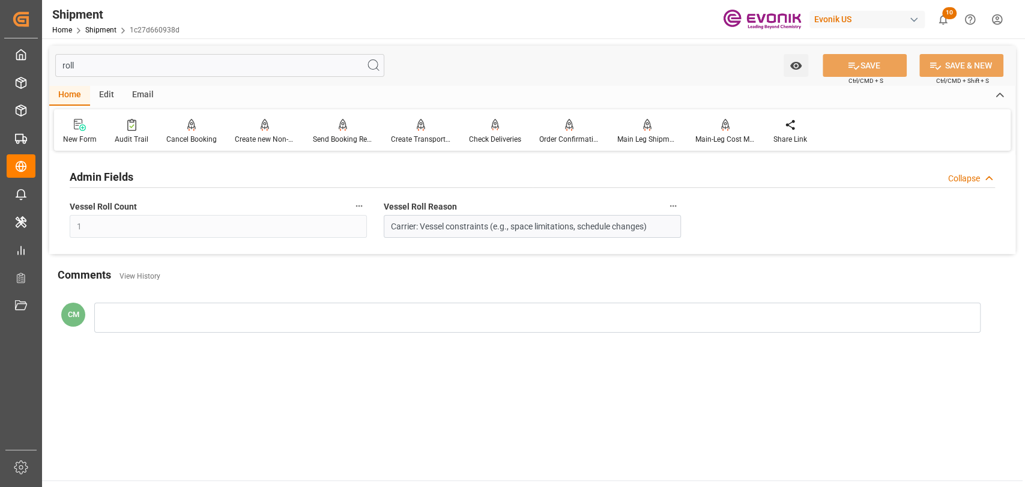
click at [231, 67] on input "roll" at bounding box center [219, 65] width 329 height 23
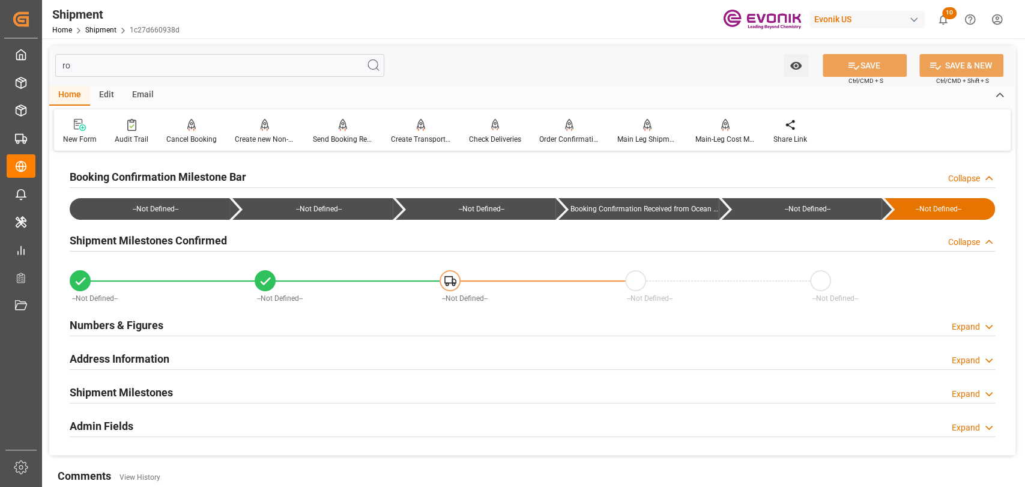
type input "r"
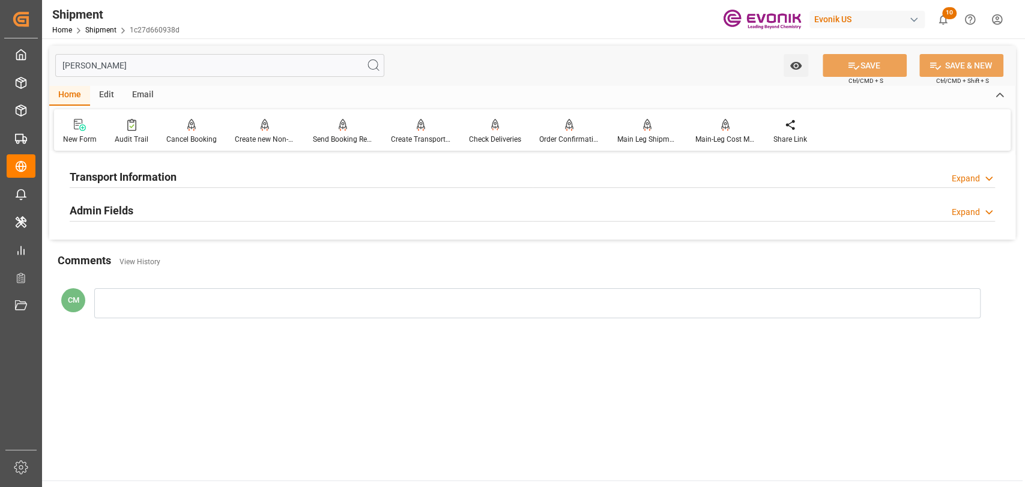
click at [128, 185] on div "Transport Information" at bounding box center [123, 176] width 107 height 23
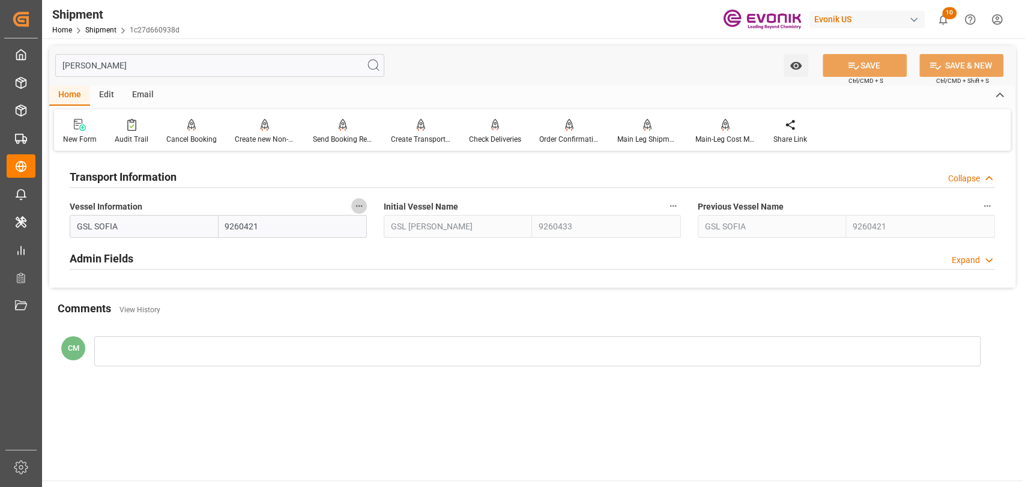
click at [363, 204] on icon "button" at bounding box center [359, 206] width 10 height 10
click at [363, 204] on icon at bounding box center [367, 206] width 13 height 13
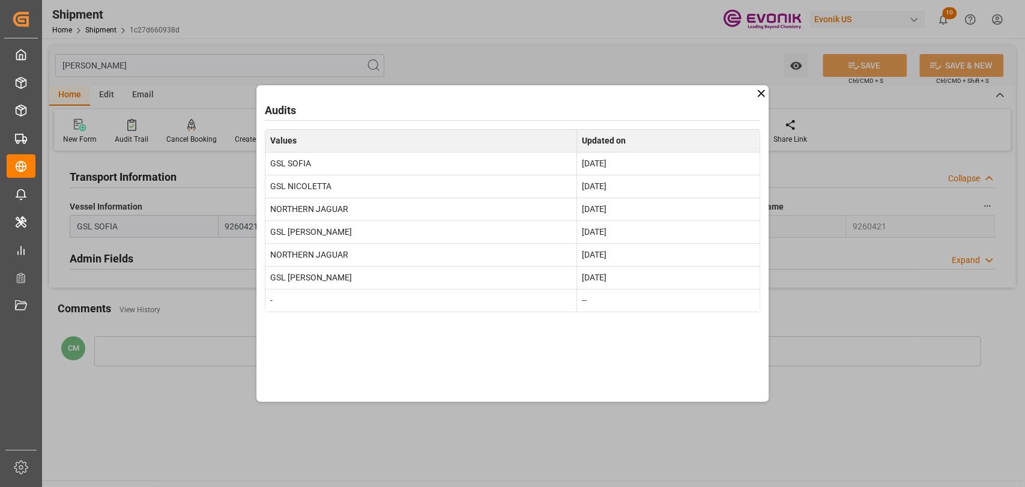
click at [752, 93] on div "Audits Values Updated on GSL SOFIA [DATE] GSL NICOLETTA [DATE] NORTHERN JAGUAR …" at bounding box center [513, 243] width 513 height 317
click at [759, 94] on icon at bounding box center [761, 93] width 13 height 13
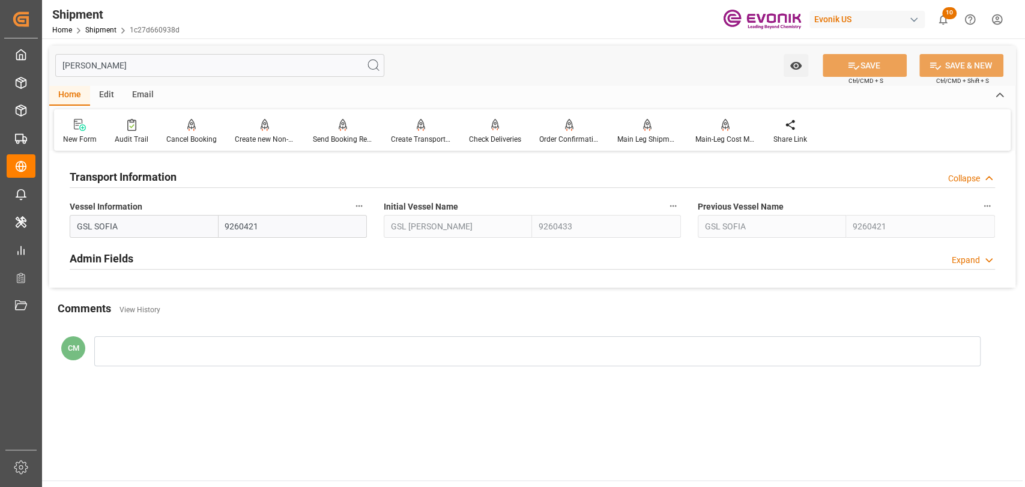
click at [0, 70] on html "Created by potrace 1.15, written by [PERSON_NAME] [DATE]-[DATE] Created by potr…" at bounding box center [512, 243] width 1025 height 487
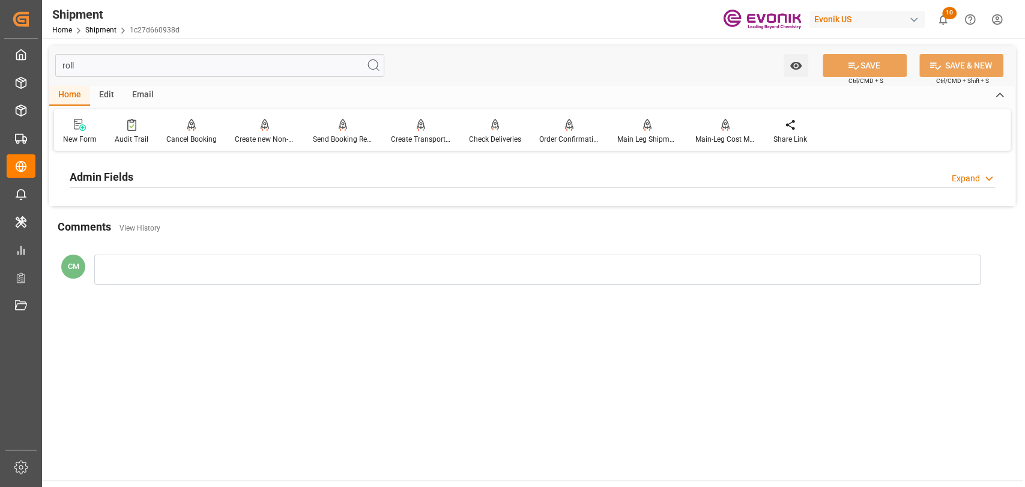
click at [91, 171] on h2 "Admin Fields" at bounding box center [102, 177] width 64 height 16
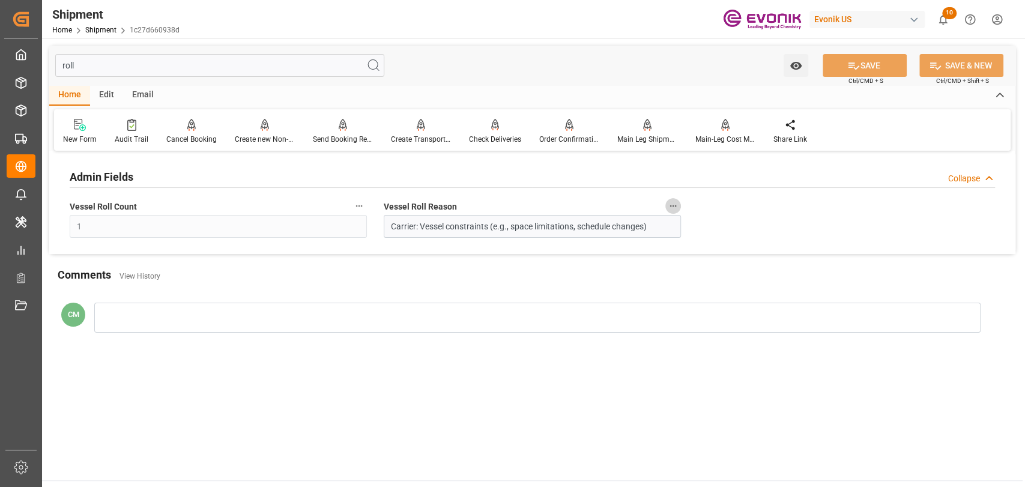
click at [678, 211] on button "Vessel Roll Reason" at bounding box center [674, 206] width 16 height 16
click at [678, 211] on icon at bounding box center [681, 206] width 13 height 13
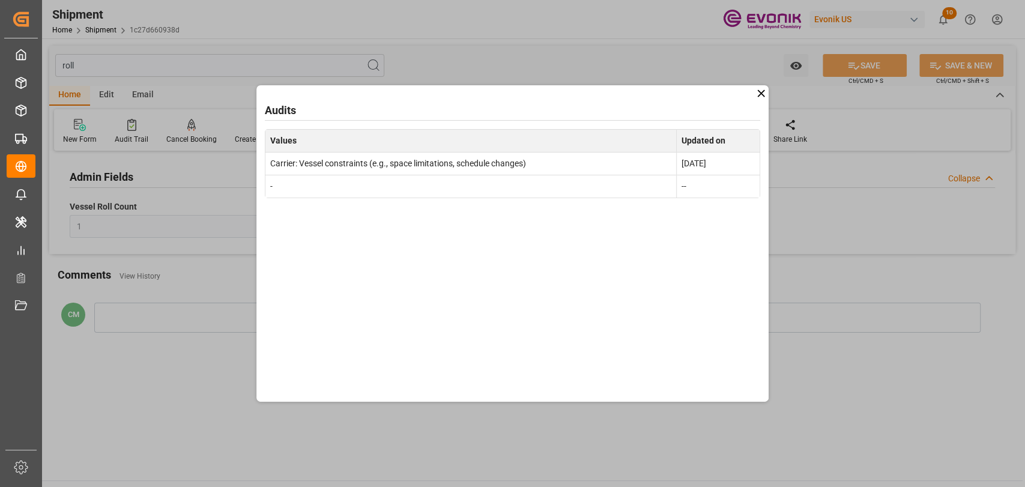
click at [269, 140] on th "Values" at bounding box center [471, 140] width 412 height 23
drag, startPoint x: 735, startPoint y: 166, endPoint x: 257, endPoint y: 136, distance: 478.5
click at [257, 136] on div "Audits Values Updated on Carrier: Vessel constraints (e.g., space limitations, …" at bounding box center [513, 243] width 513 height 317
click at [765, 87] on icon at bounding box center [761, 93] width 13 height 13
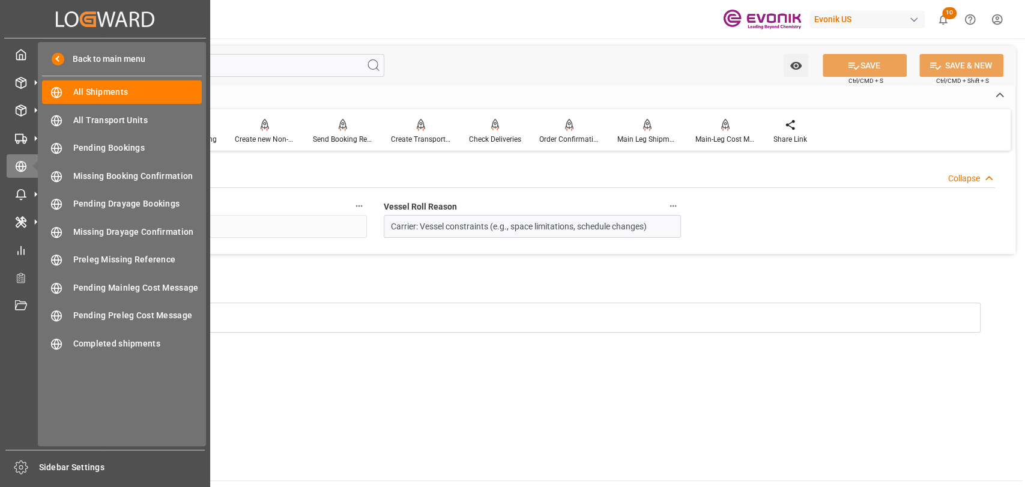
drag, startPoint x: 293, startPoint y: 66, endPoint x: 37, endPoint y: 65, distance: 256.5
click at [37, 65] on div "Created by potrace 1.15, written by [PERSON_NAME] [DATE]-[DATE] Created by potr…" at bounding box center [512, 243] width 1025 height 487
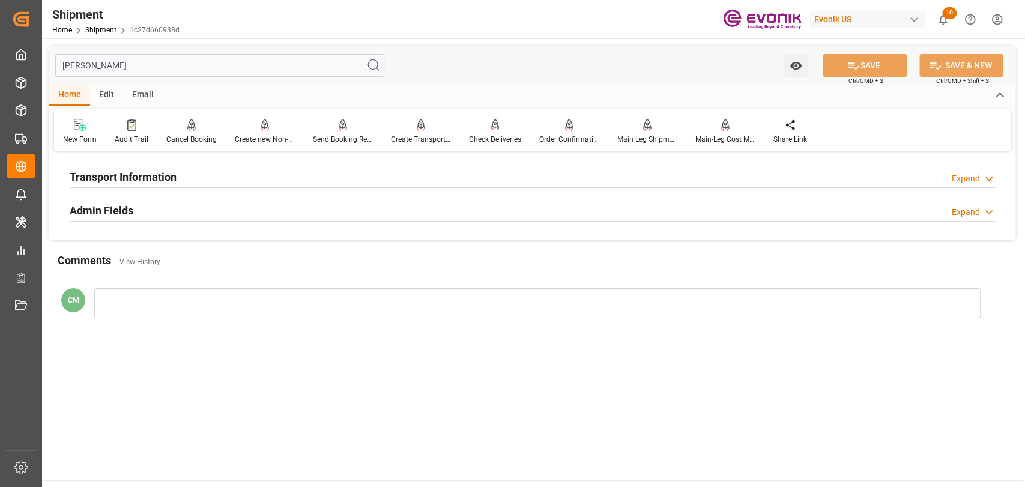
type input "[PERSON_NAME]"
click at [101, 180] on h2 "Transport Information" at bounding box center [123, 177] width 107 height 16
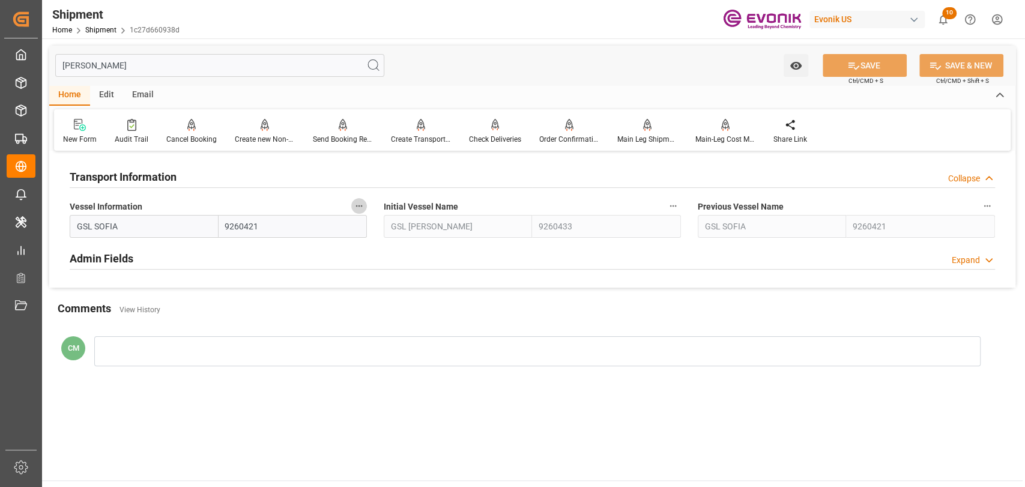
click at [363, 203] on icon "button" at bounding box center [359, 206] width 10 height 10
click at [370, 207] on icon at bounding box center [367, 206] width 13 height 13
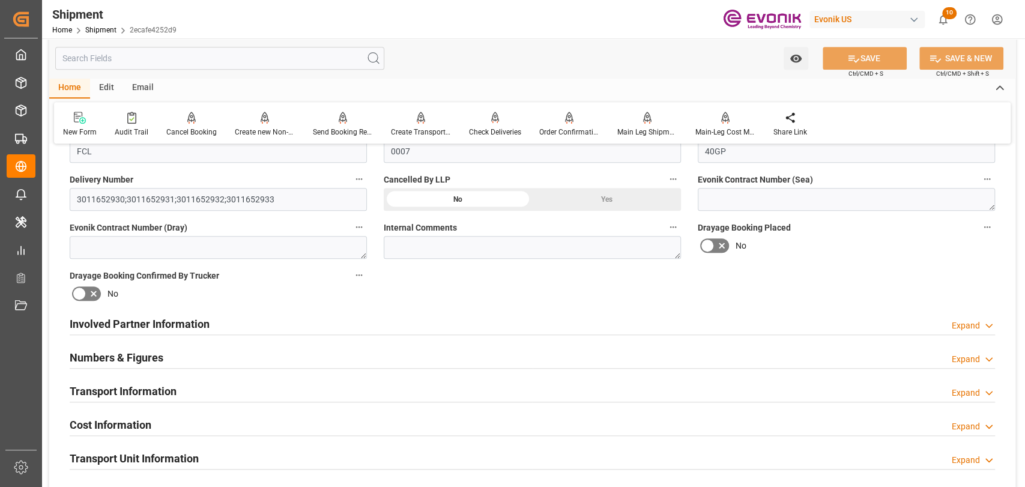
scroll to position [533, 0]
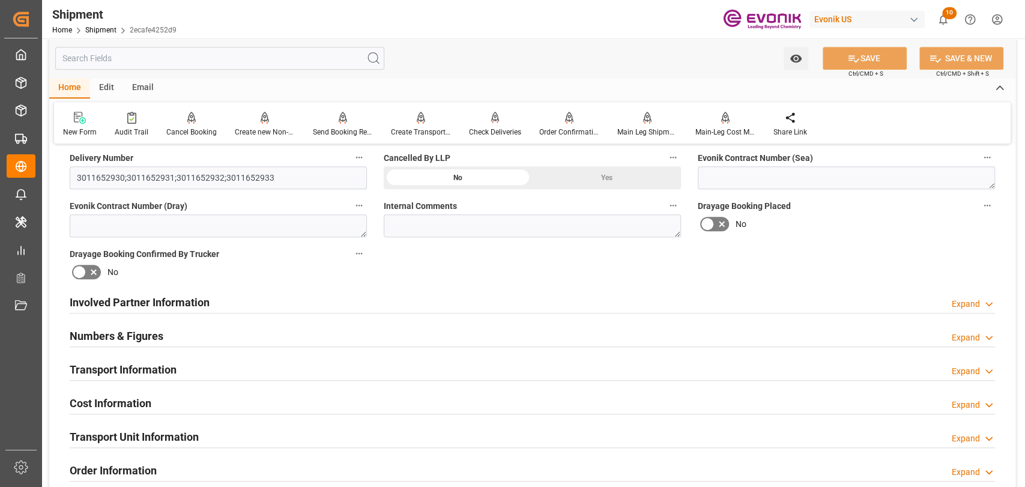
click at [141, 366] on h2 "Transport Information" at bounding box center [123, 370] width 107 height 16
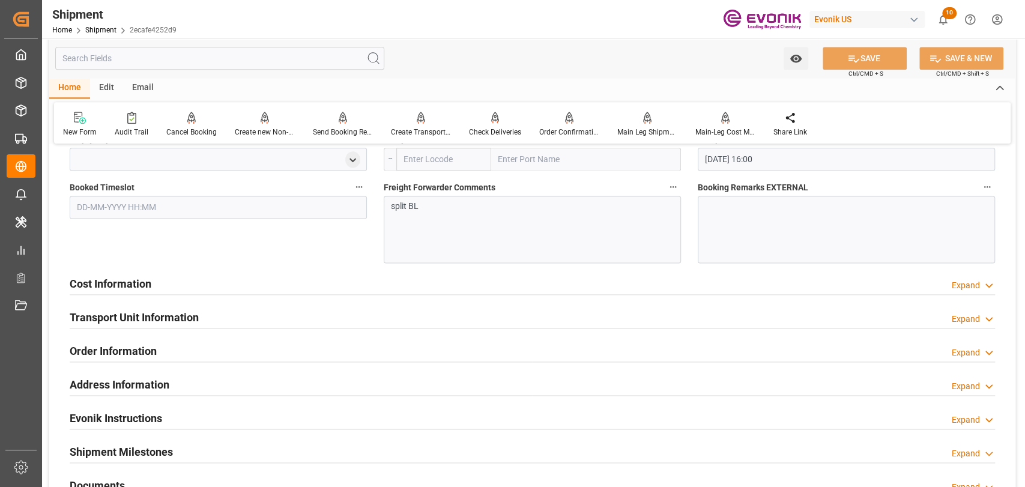
scroll to position [1068, 0]
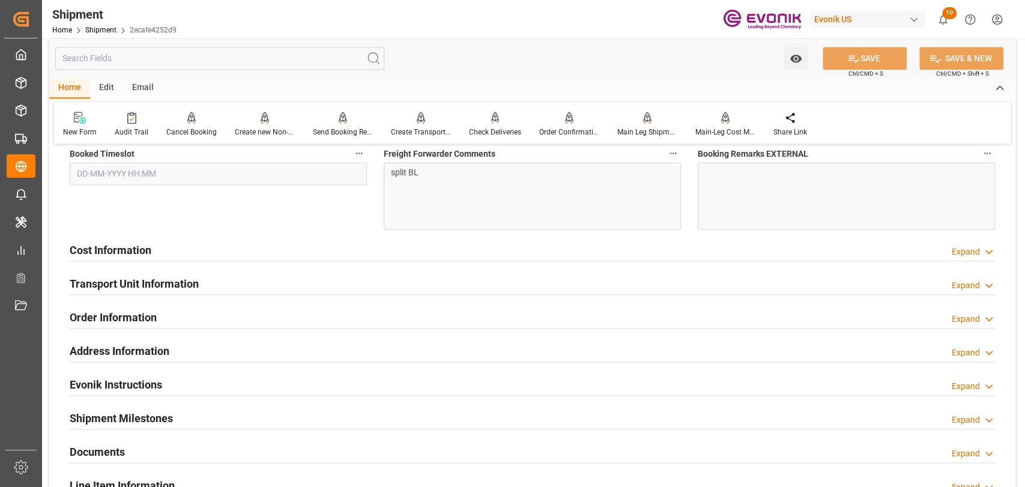
click at [107, 234] on div "Cost Information Expand" at bounding box center [532, 251] width 943 height 34
drag, startPoint x: 107, startPoint y: 238, endPoint x: 106, endPoint y: 244, distance: 6.1
click at [106, 244] on div "Cost Information" at bounding box center [111, 249] width 82 height 23
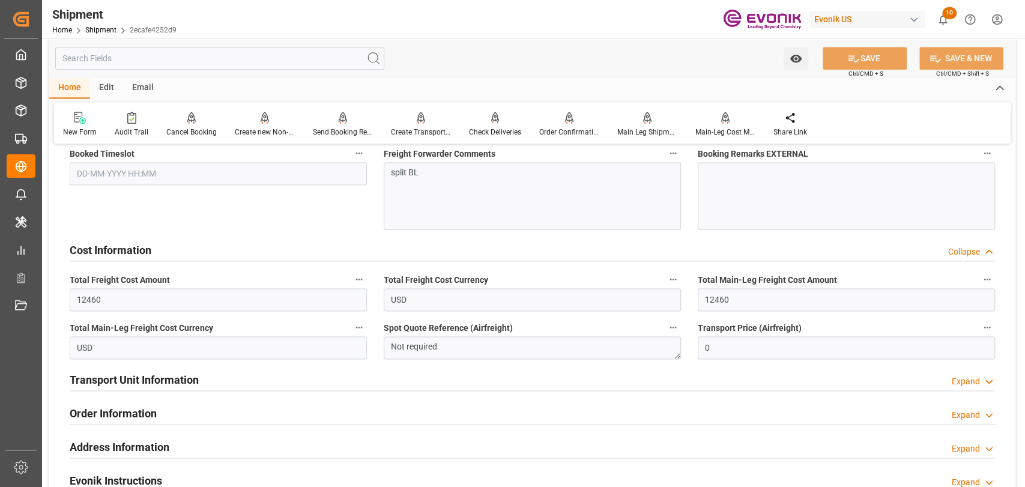
click at [359, 279] on icon "button" at bounding box center [359, 280] width 7 height 2
click at [359, 278] on li "Audits" at bounding box center [381, 279] width 61 height 20
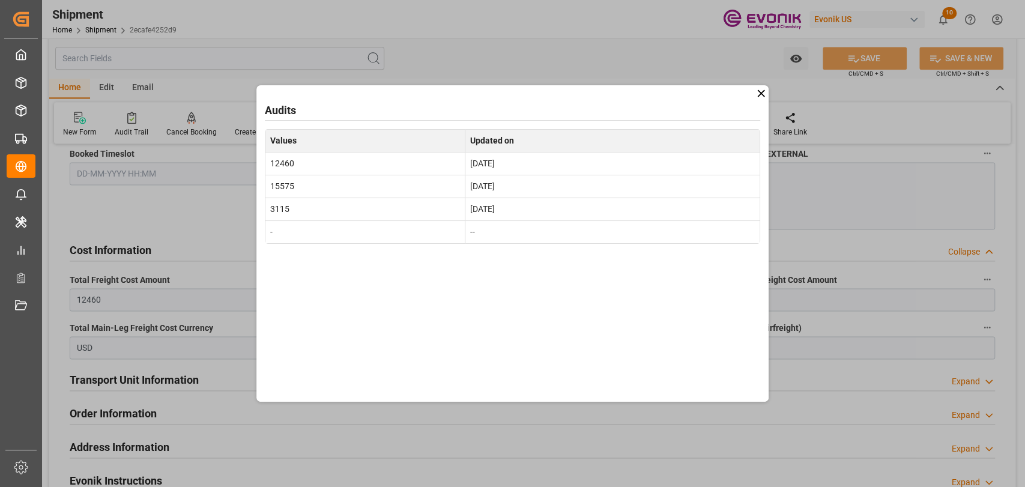
click at [764, 89] on icon at bounding box center [761, 93] width 13 height 13
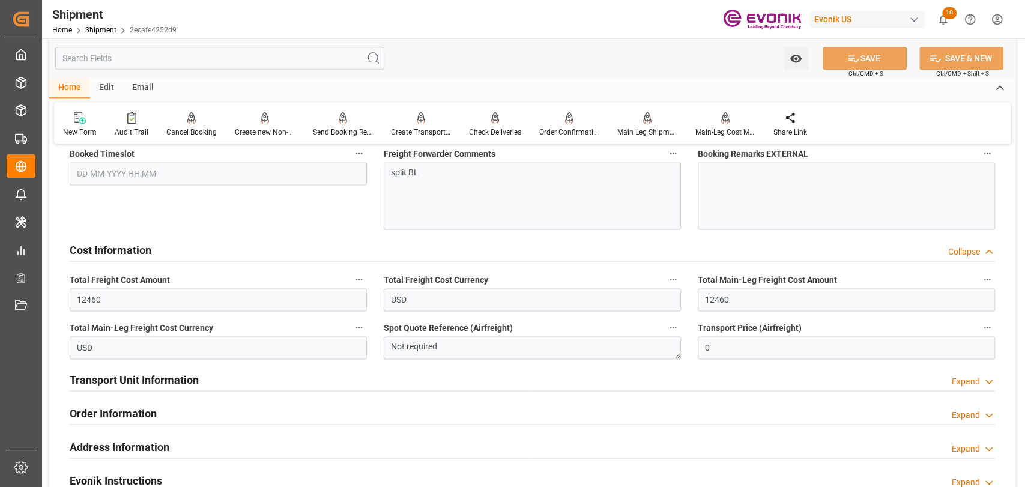
click at [359, 282] on icon "button" at bounding box center [359, 280] width 10 height 10
click at [393, 278] on li "Audits" at bounding box center [381, 279] width 61 height 20
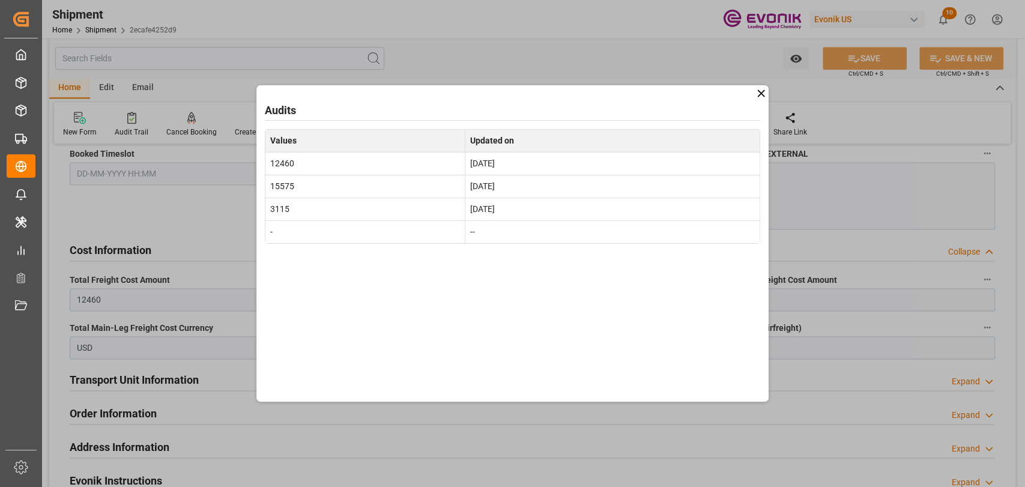
click at [761, 94] on icon at bounding box center [761, 93] width 13 height 13
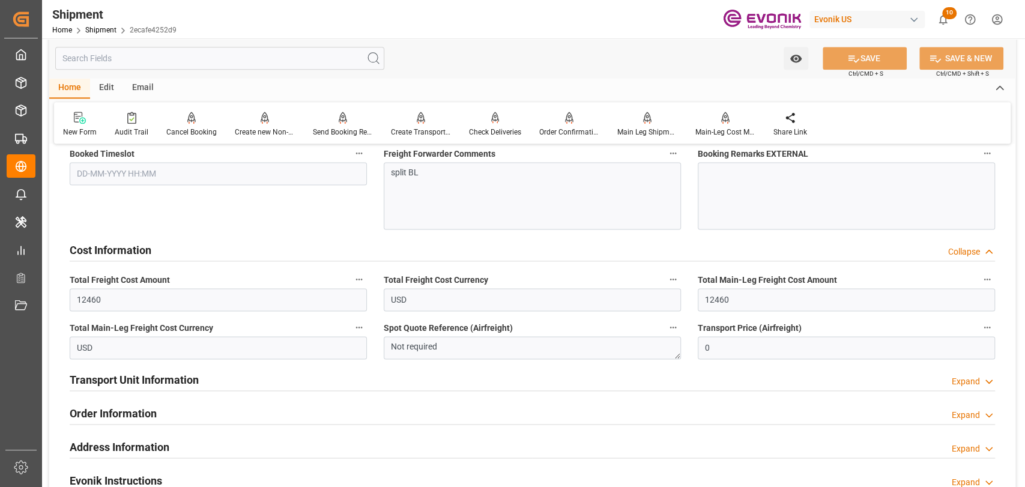
click at [997, 279] on div "Total Main-Leg Freight Cost Amount 12460" at bounding box center [847, 291] width 314 height 48
click at [989, 279] on icon "button" at bounding box center [988, 280] width 7 height 2
click at [989, 278] on li "Audits" at bounding box center [985, 279] width 61 height 20
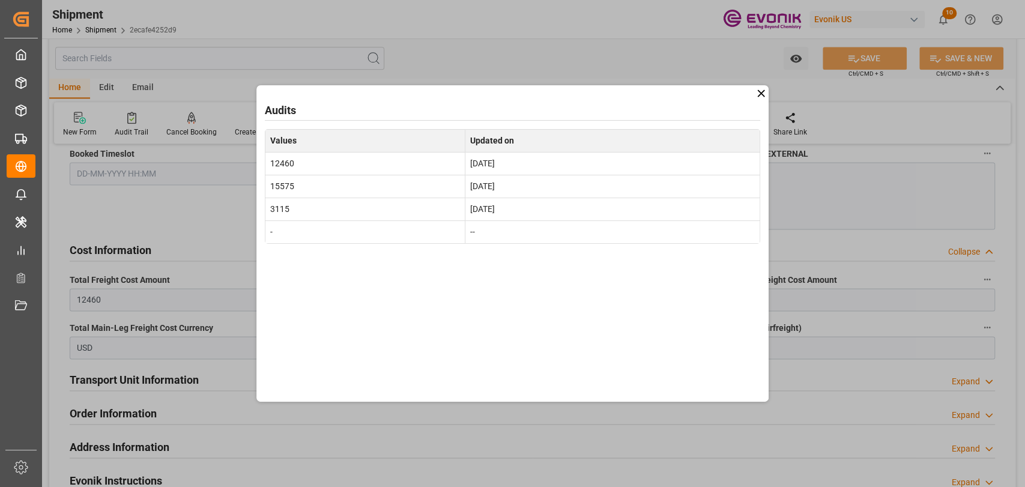
drag, startPoint x: 767, startPoint y: 93, endPoint x: 691, endPoint y: 165, distance: 104.5
click at [766, 94] on icon at bounding box center [761, 93] width 13 height 13
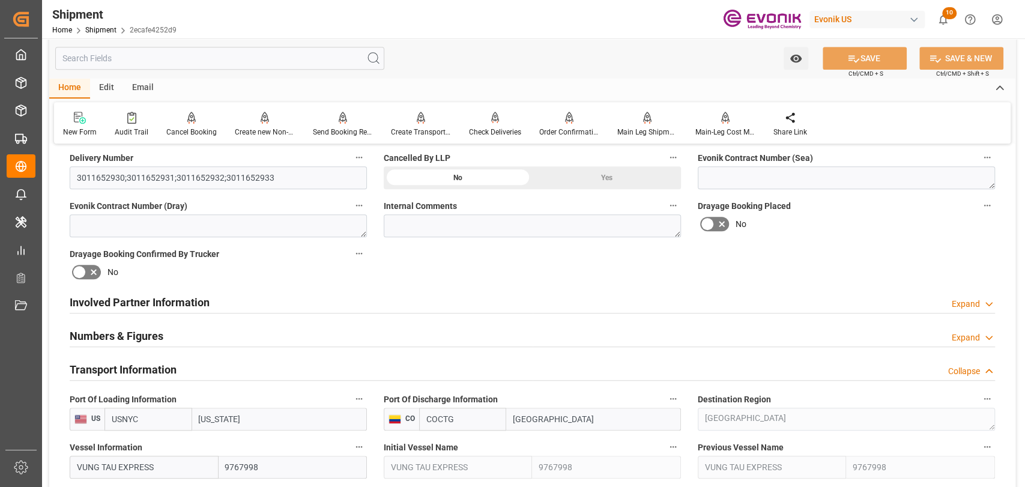
scroll to position [667, 0]
